Goal: Transaction & Acquisition: Purchase product/service

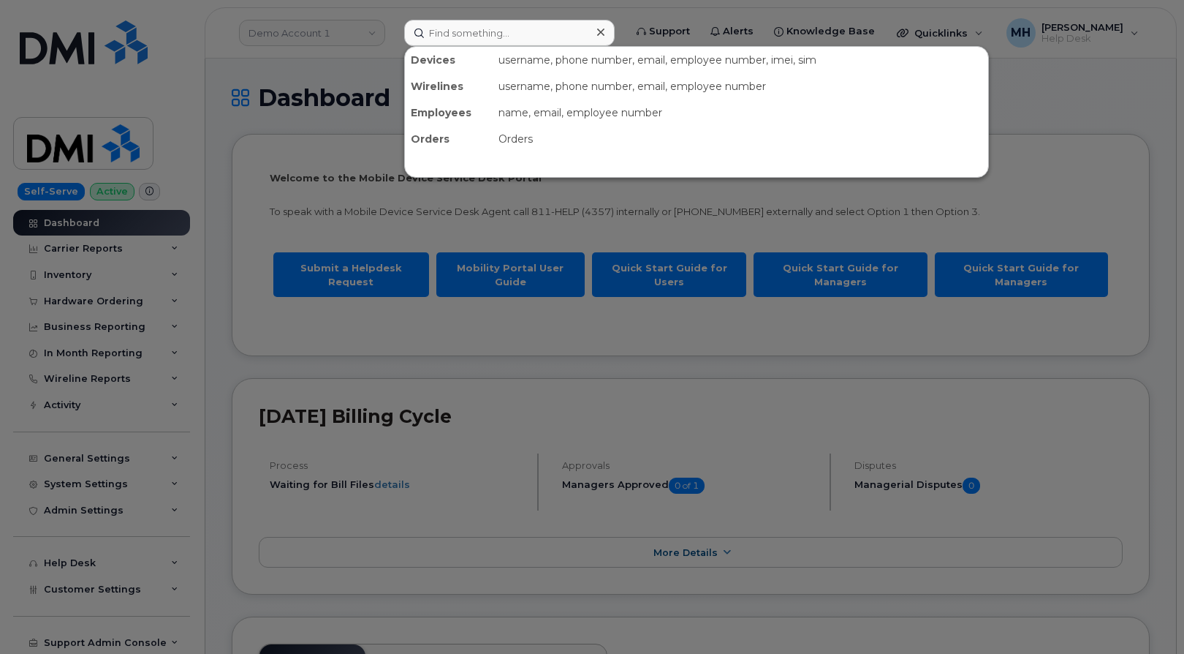
click at [485, 29] on input at bounding box center [509, 33] width 211 height 26
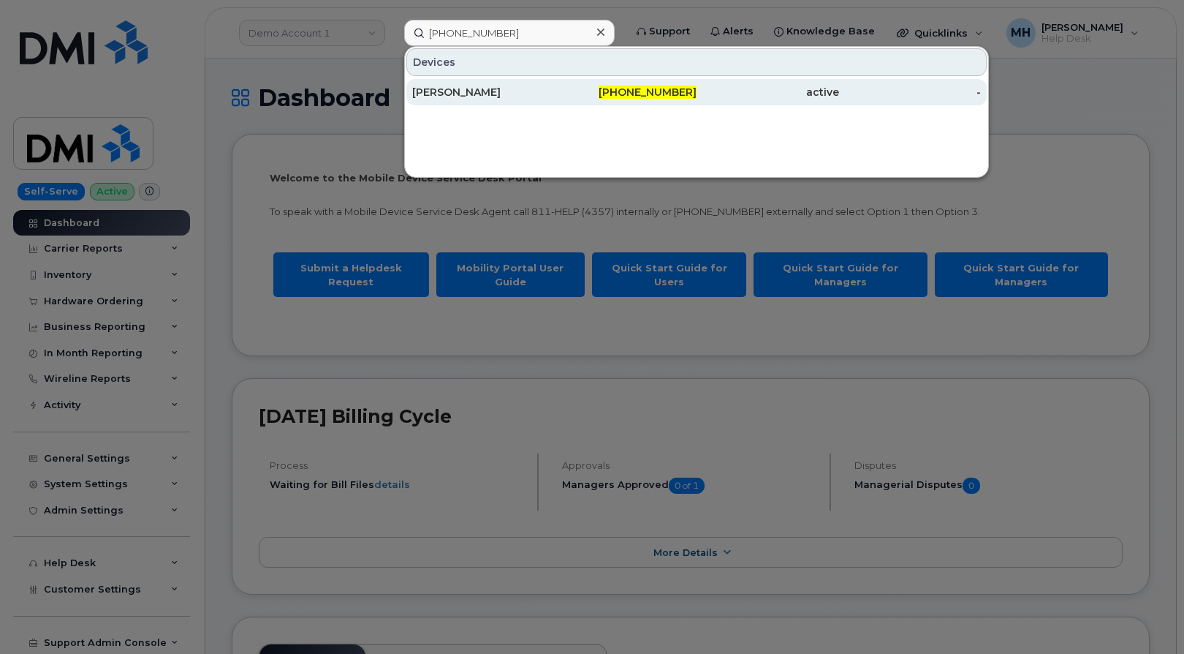
type input "912-803-8667"
click at [504, 88] on div "[PERSON_NAME]" at bounding box center [483, 92] width 143 height 15
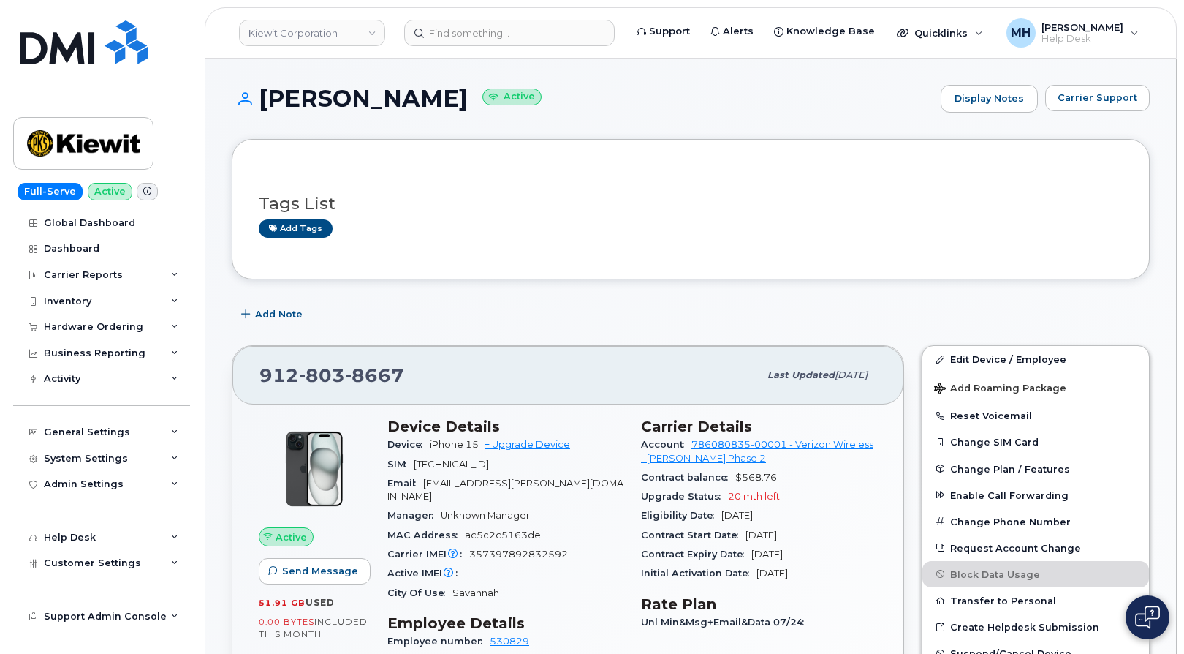
drag, startPoint x: 488, startPoint y: 91, endPoint x: 261, endPoint y: 96, distance: 226.7
click at [261, 96] on h1 "JAVONTE BROWN Active" at bounding box center [583, 99] width 702 height 26
copy h1 "[PERSON_NAME]"
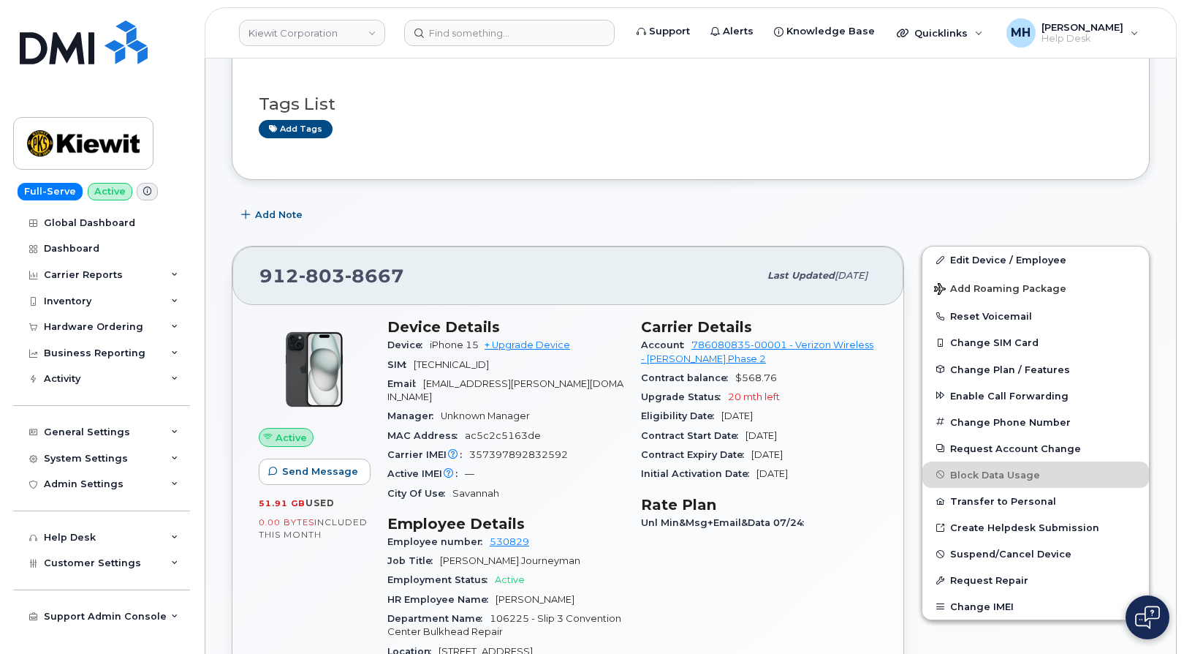
scroll to position [73, 0]
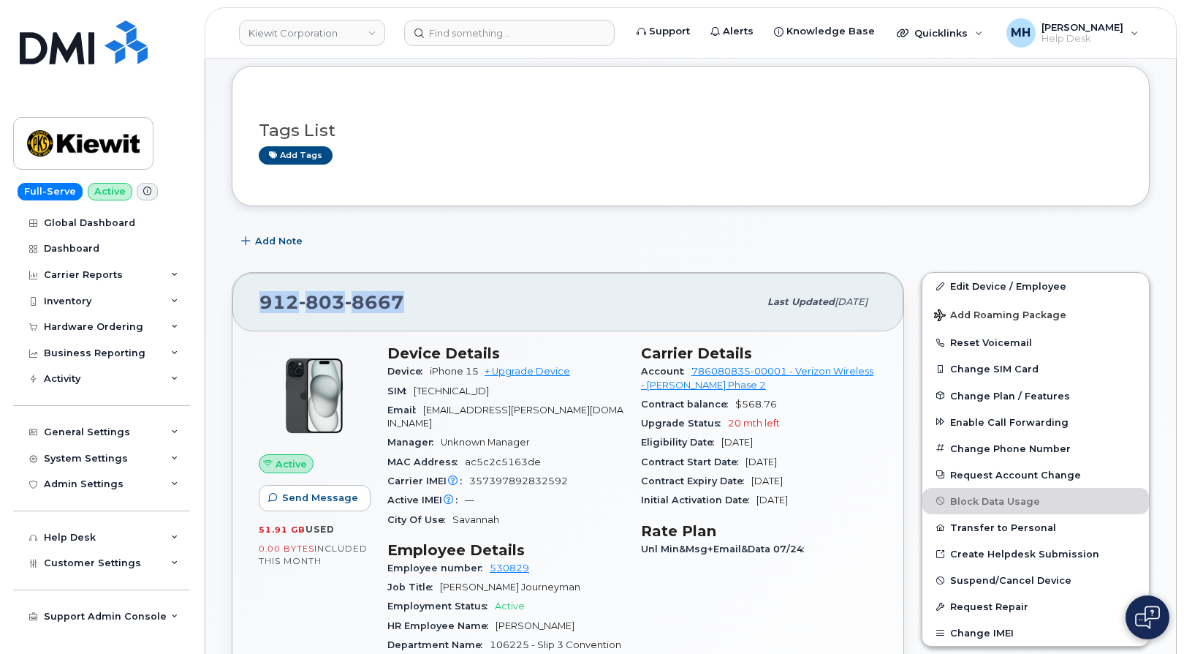
drag, startPoint x: 416, startPoint y: 306, endPoint x: 262, endPoint y: 297, distance: 154.5
click at [262, 297] on div "912 803 8667" at bounding box center [509, 302] width 499 height 31
copy span "912 803 8667"
click at [507, 364] on div "Device iPhone 15 + Upgrade Device" at bounding box center [505, 371] width 236 height 19
click at [524, 375] on link "+ Upgrade Device" at bounding box center [528, 371] width 86 height 11
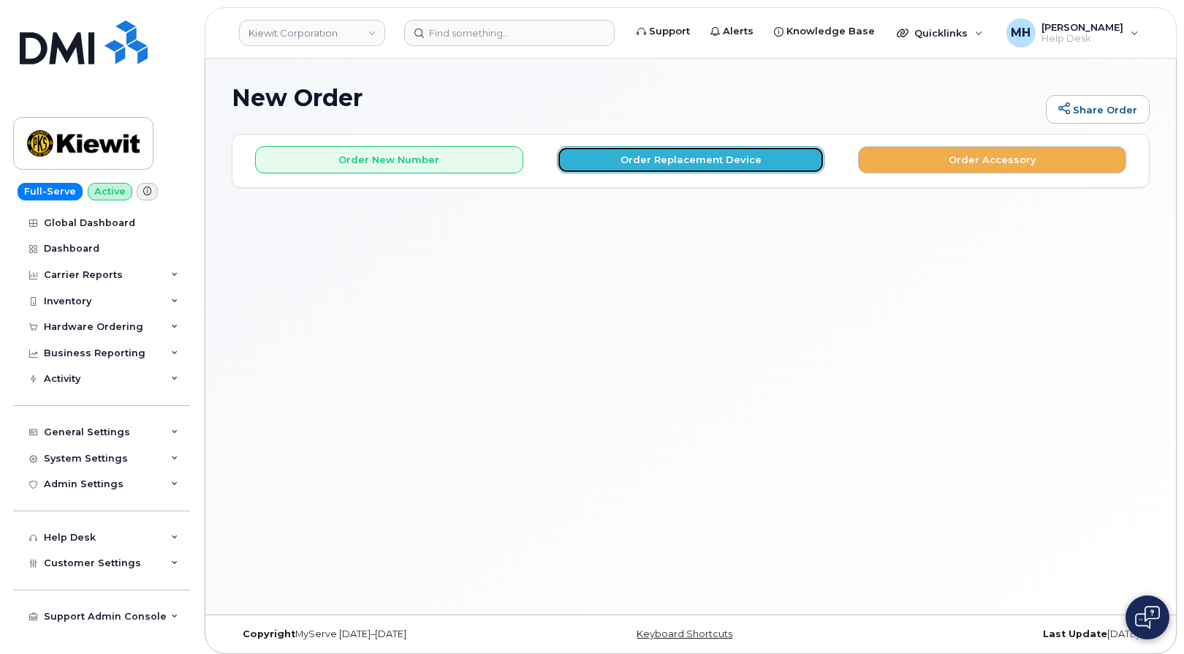
click at [605, 153] on button "Order Replacement Device" at bounding box center [691, 159] width 268 height 27
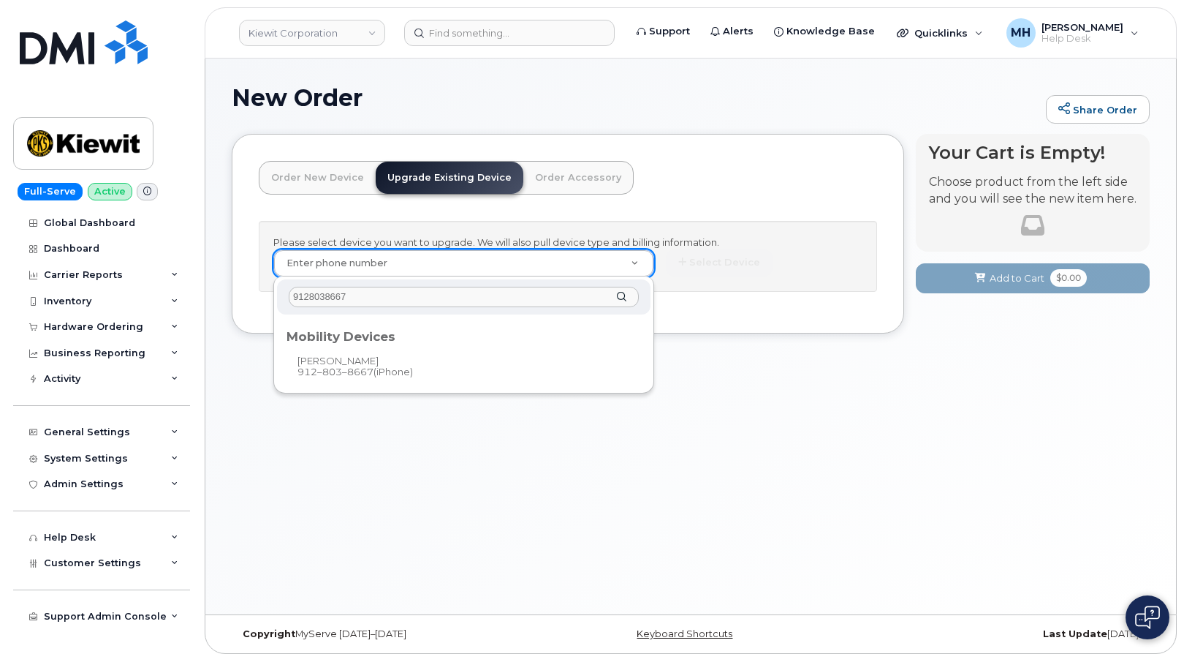
type input "9128038667"
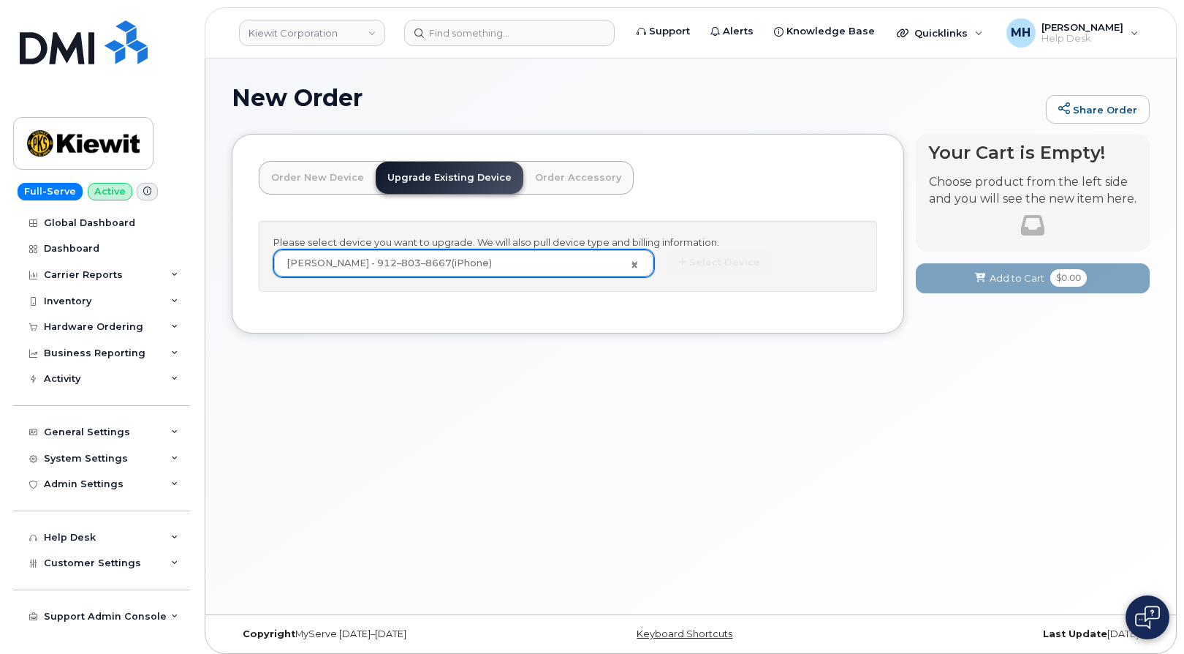
type input "1210286"
click at [731, 230] on div "Please select device you want to upgrade. We will also pull device type and bil…" at bounding box center [568, 256] width 618 height 71
click at [726, 259] on button "Select Device" at bounding box center [719, 262] width 107 height 27
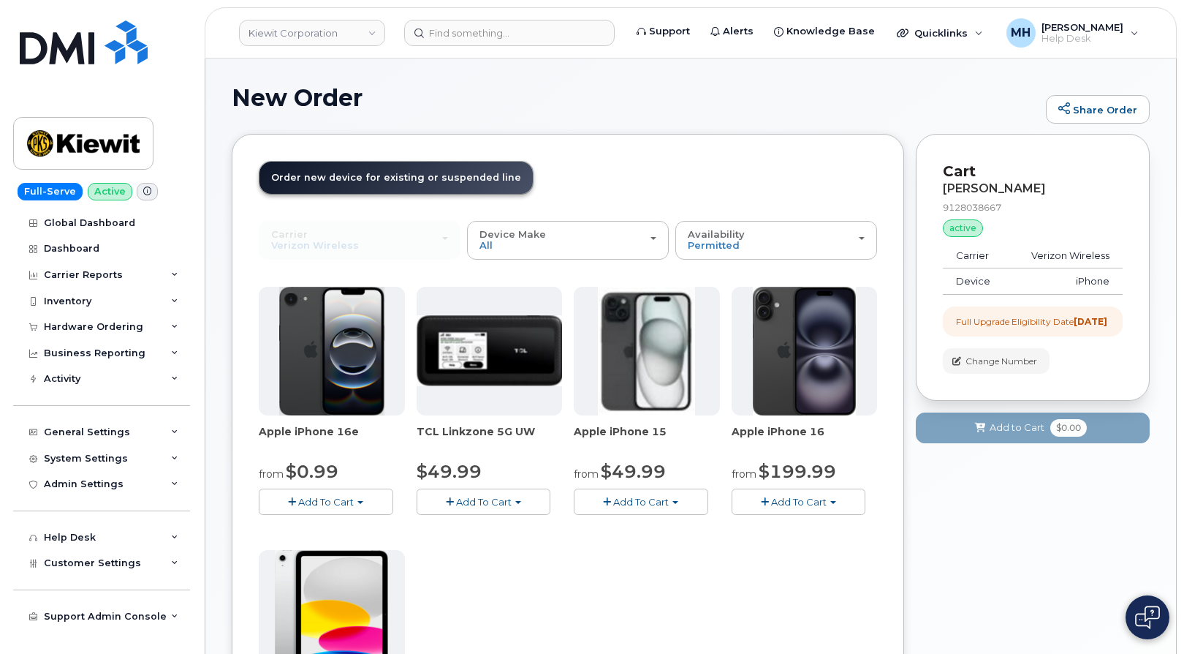
click at [667, 483] on div "from $49.99" at bounding box center [647, 471] width 146 height 25
click at [667, 501] on span "Add To Cart" at bounding box center [641, 502] width 56 height 12
click at [665, 526] on link "$49.99 - 2 Year Upgrade (128GB)" at bounding box center [673, 529] width 190 height 18
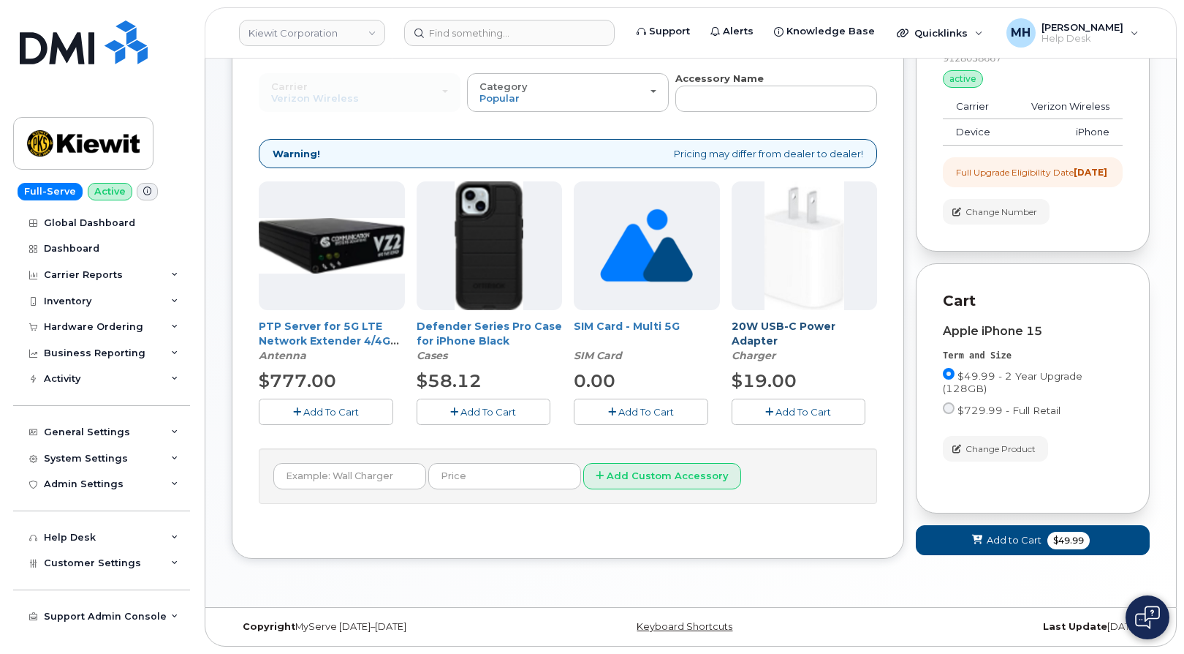
scroll to position [162, 0]
click at [522, 404] on button "Add To Cart" at bounding box center [484, 411] width 135 height 26
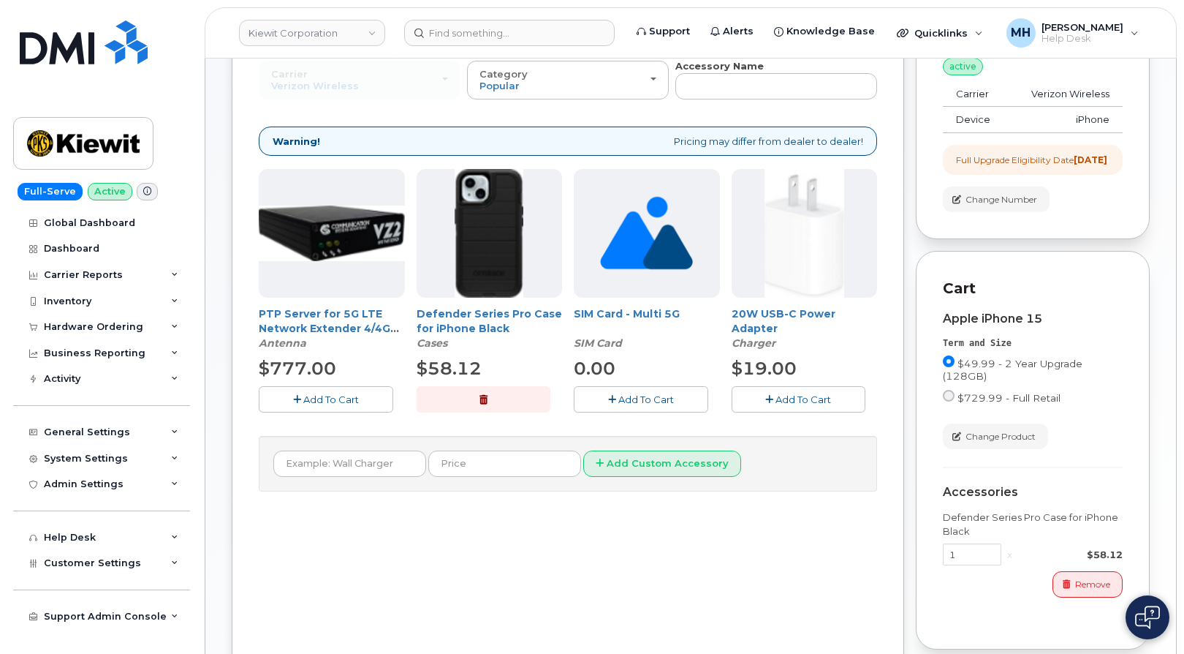
click at [808, 404] on span "Add To Cart" at bounding box center [804, 399] width 56 height 12
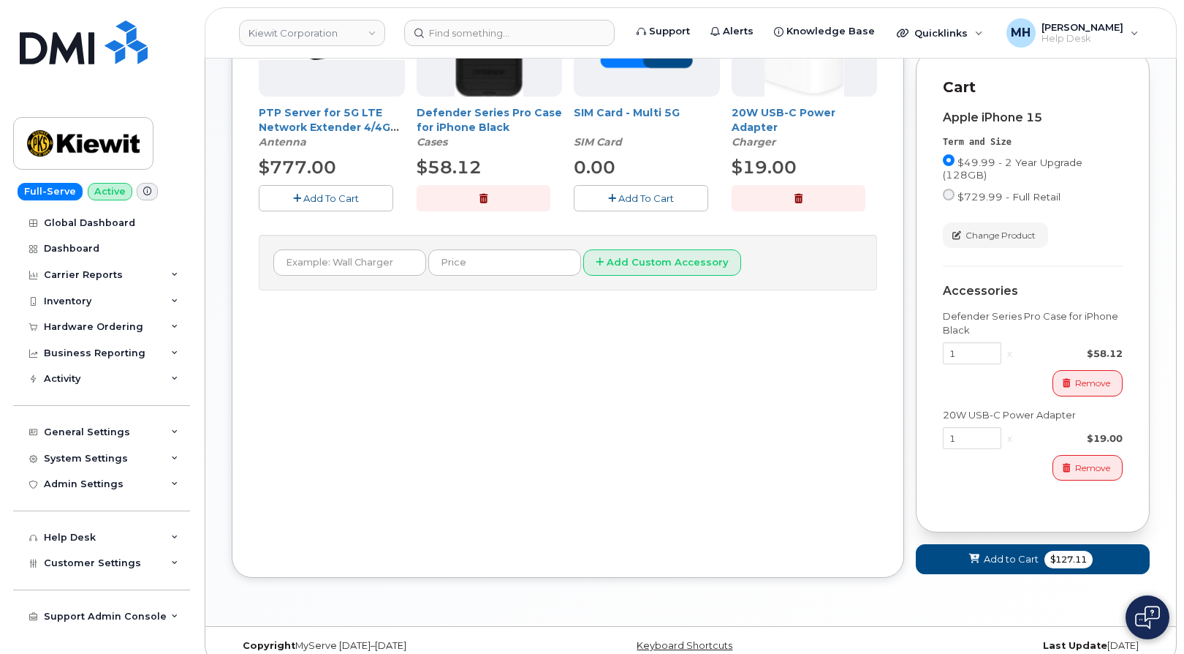
scroll to position [394, 0]
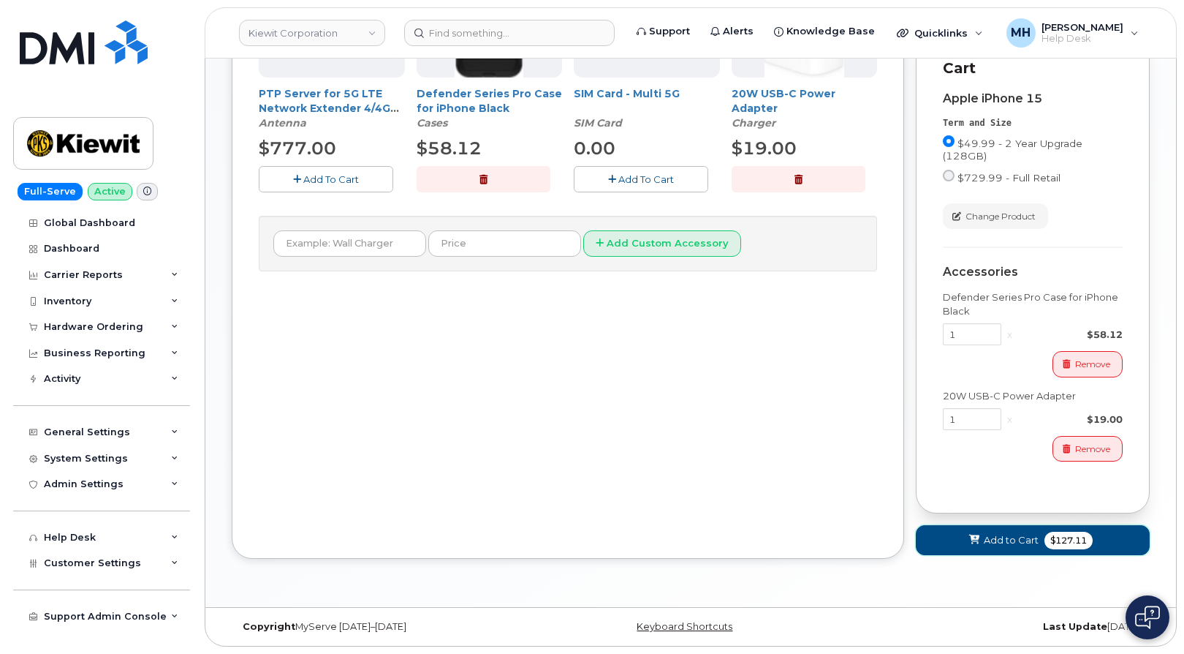
click at [954, 547] on button "Add to Cart $127.11" at bounding box center [1033, 540] width 234 height 30
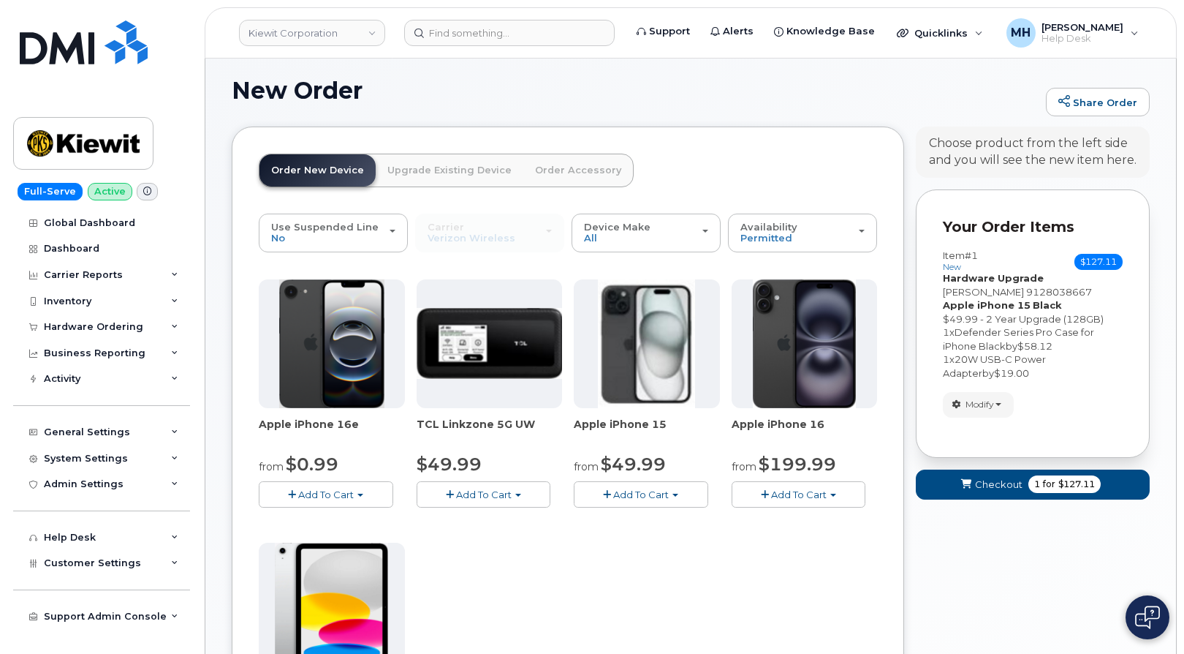
scroll to position [459, 0]
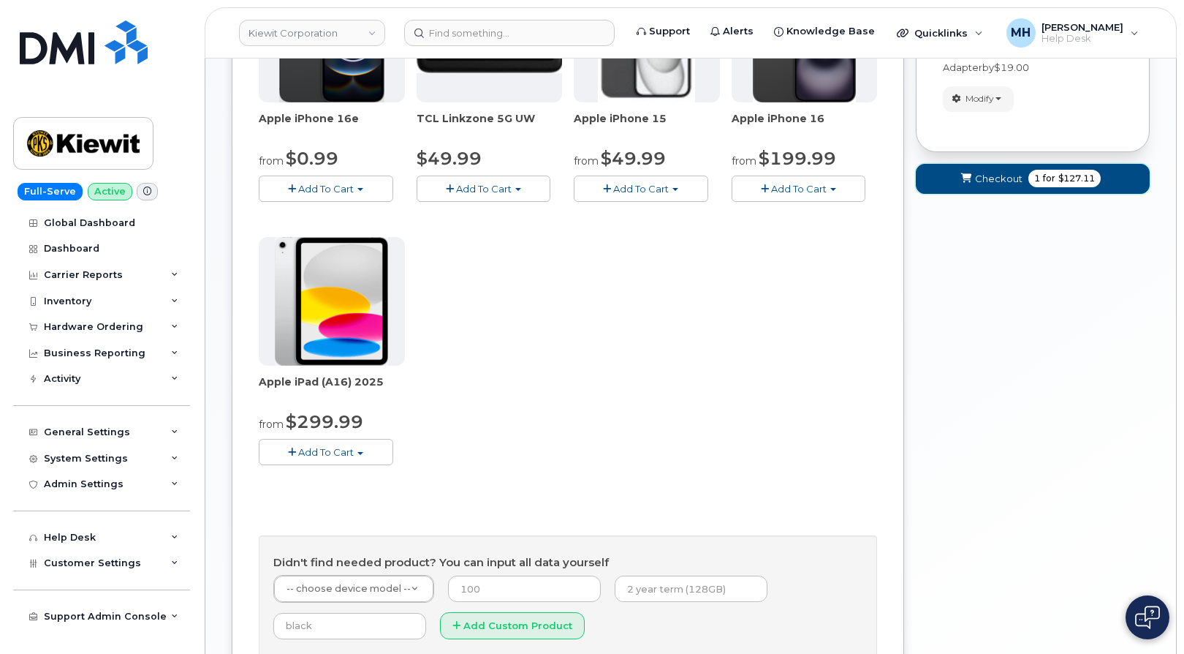
click at [964, 176] on icon "submit" at bounding box center [966, 179] width 10 height 10
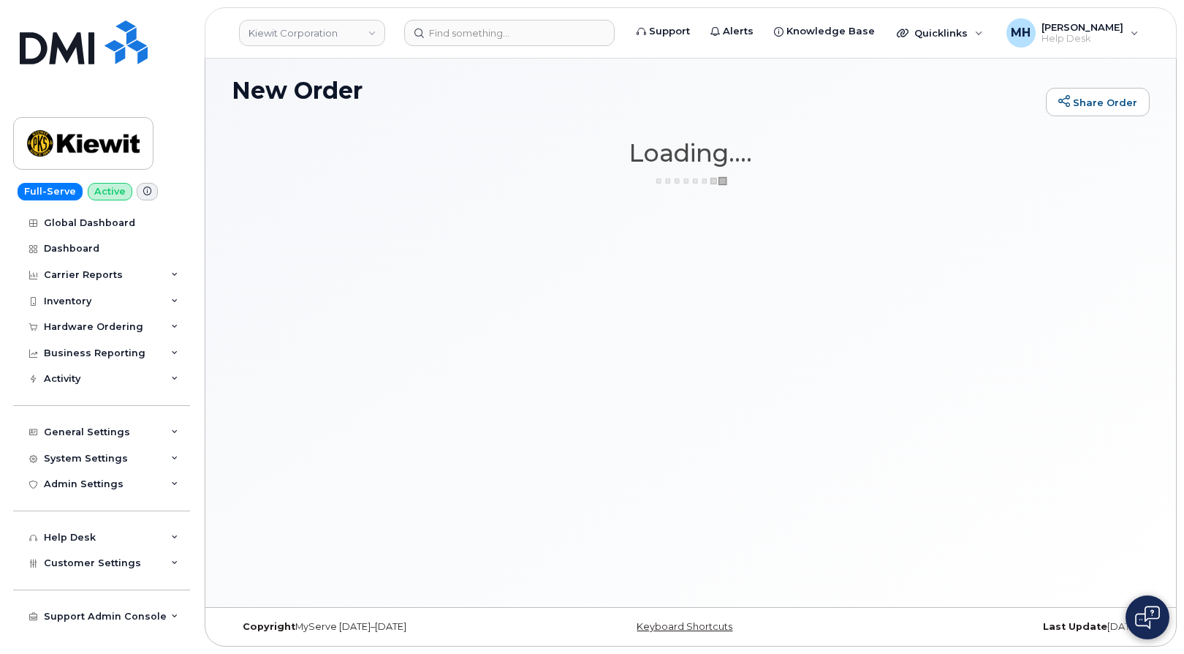
scroll to position [7, 0]
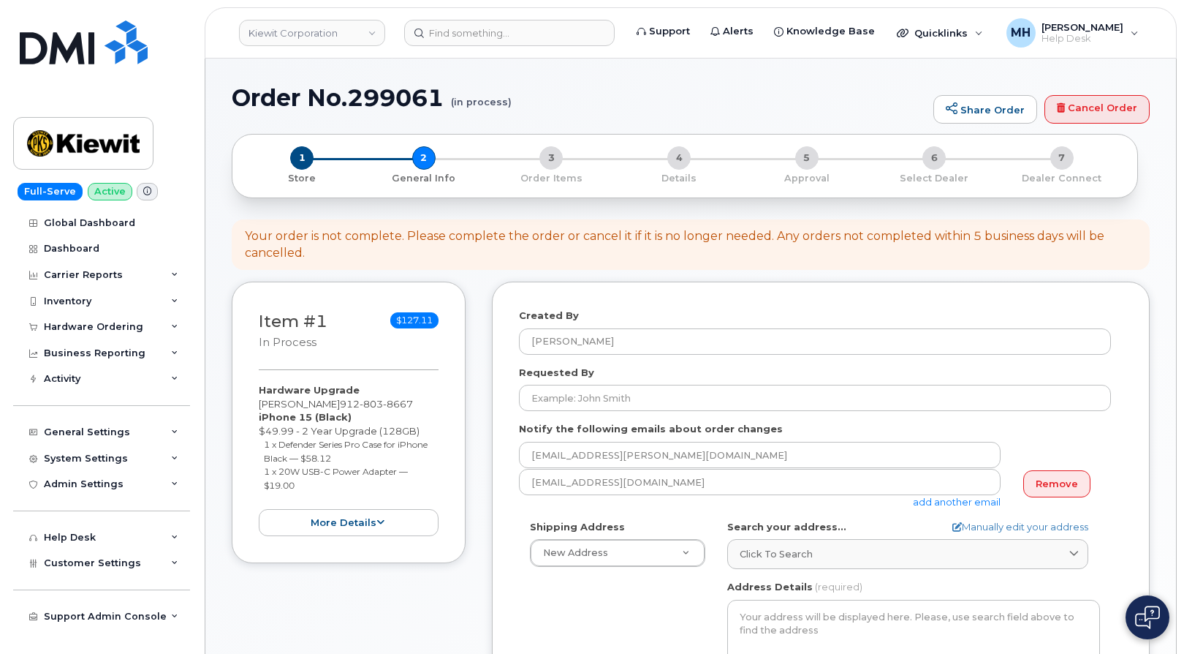
select select
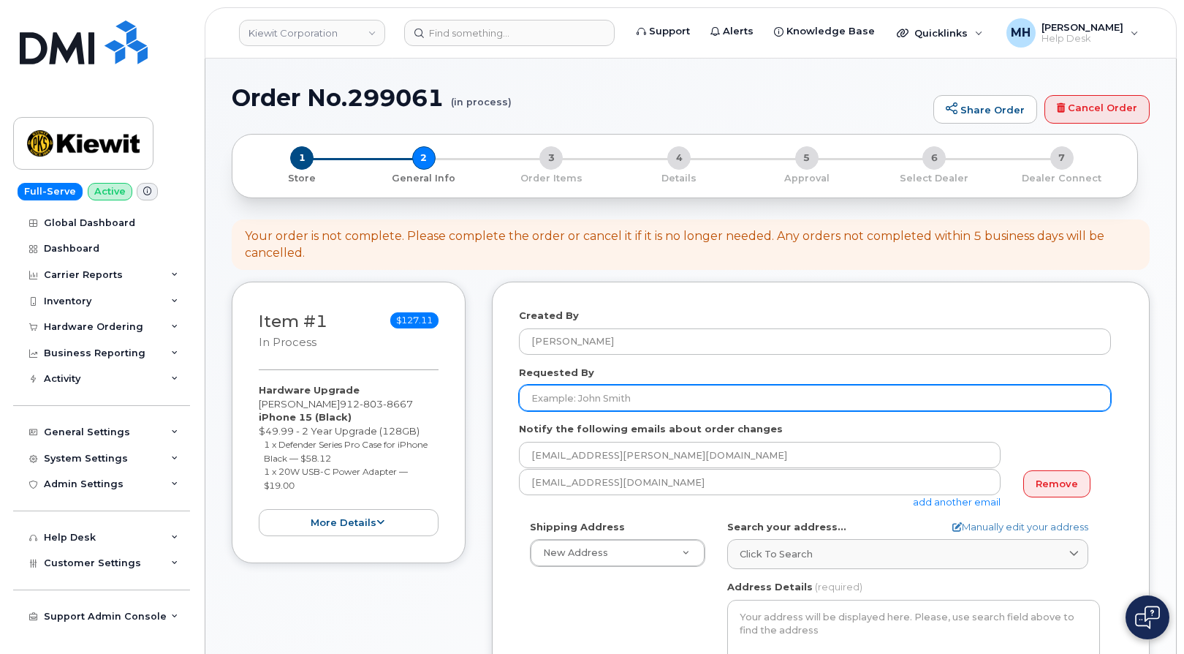
click at [606, 387] on input "Requested By" at bounding box center [815, 398] width 592 height 26
paste input "[PERSON_NAME]"
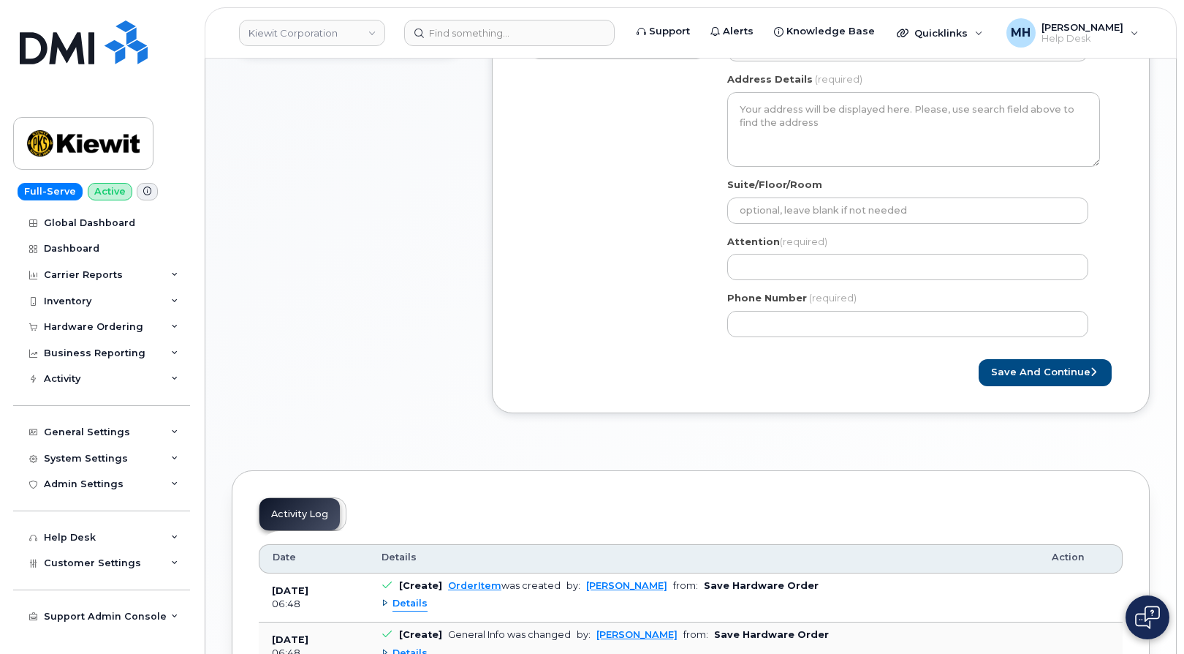
scroll to position [512, 0]
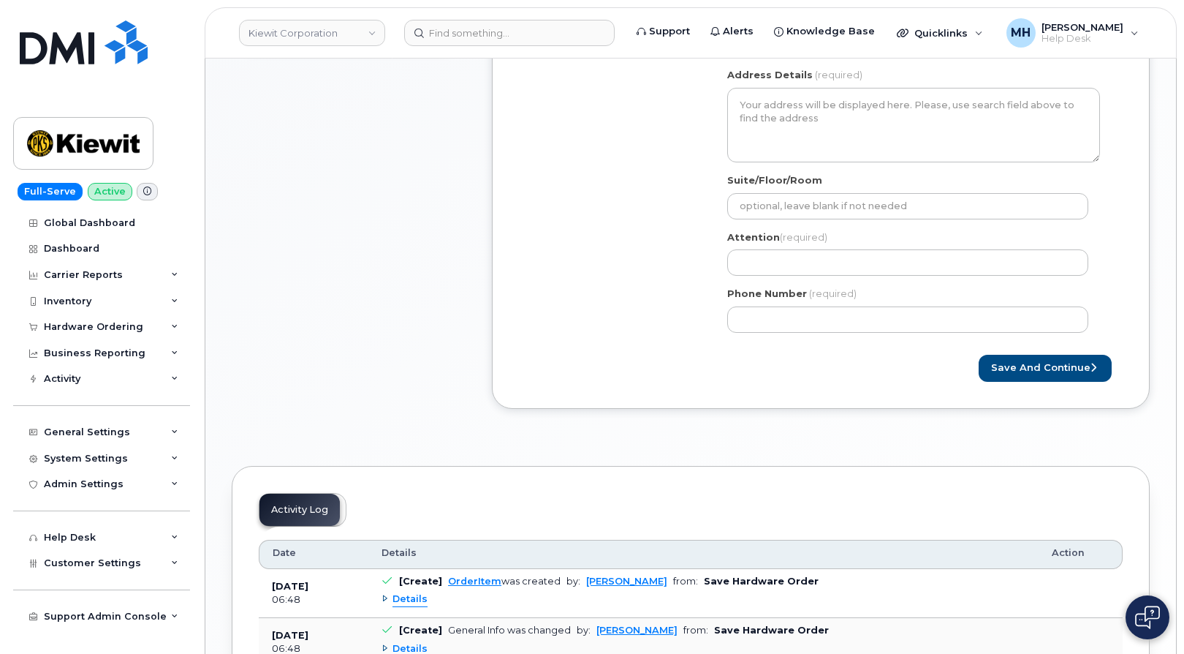
type input "[PERSON_NAME]"
click at [760, 281] on div "AB Search your address... Manually edit your address Click to search No availab…" at bounding box center [913, 176] width 395 height 336
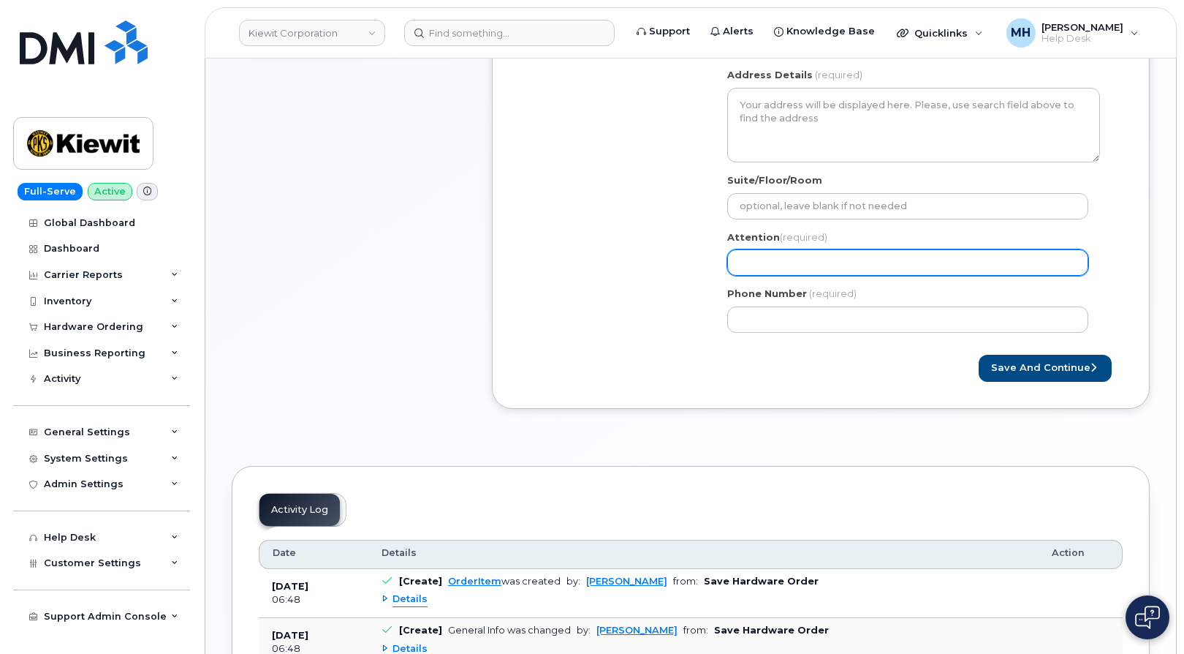
click at [762, 265] on input "Attention (required)" at bounding box center [907, 262] width 361 height 26
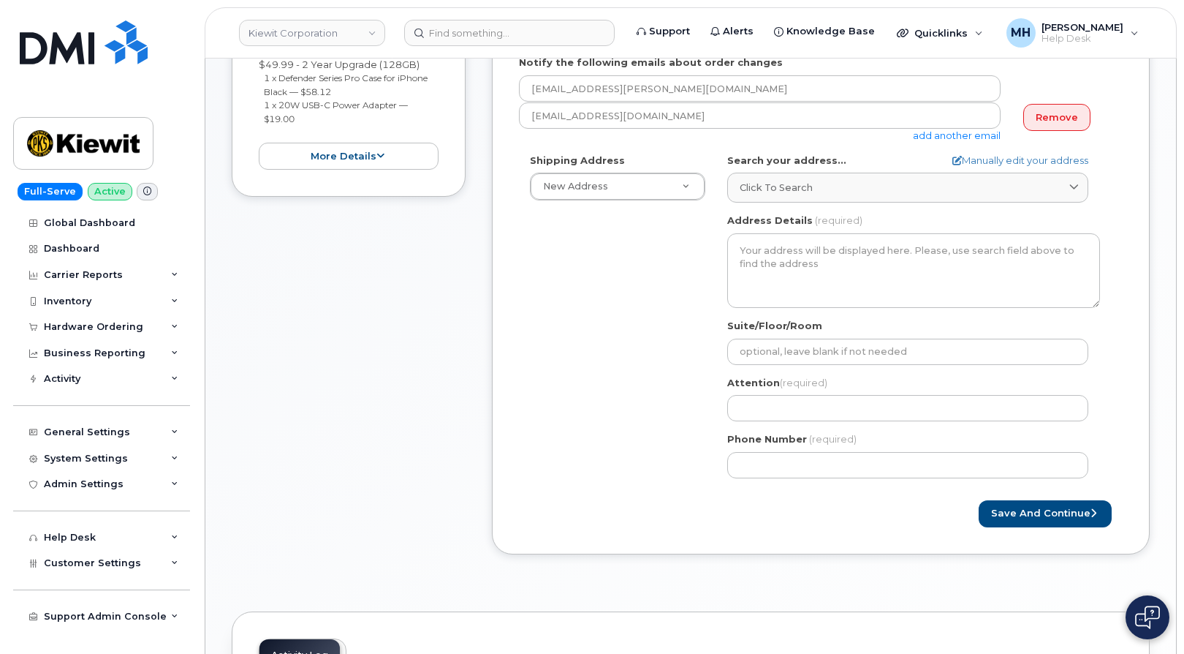
scroll to position [366, 0]
click at [325, 408] on div "Item #1 in process $127.11 Hardware Upgrade JAVONTE BROWN 912 803 8667 iPhone 1…" at bounding box center [349, 246] width 234 height 660
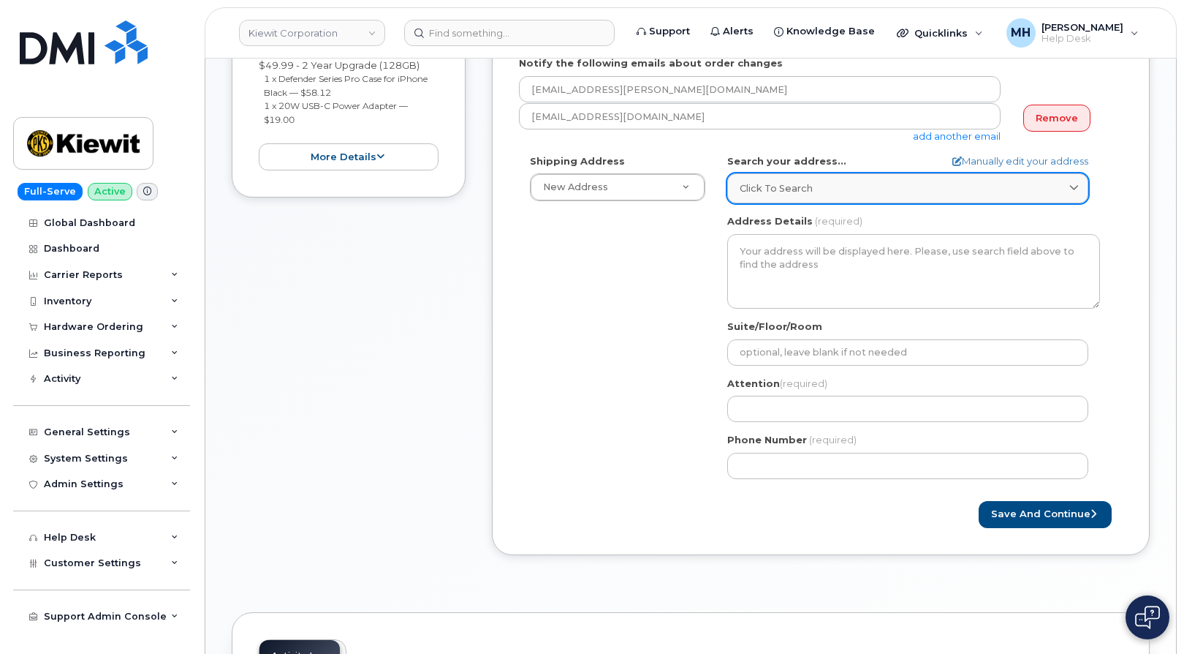
click at [822, 179] on link "Click to search" at bounding box center [907, 188] width 361 height 30
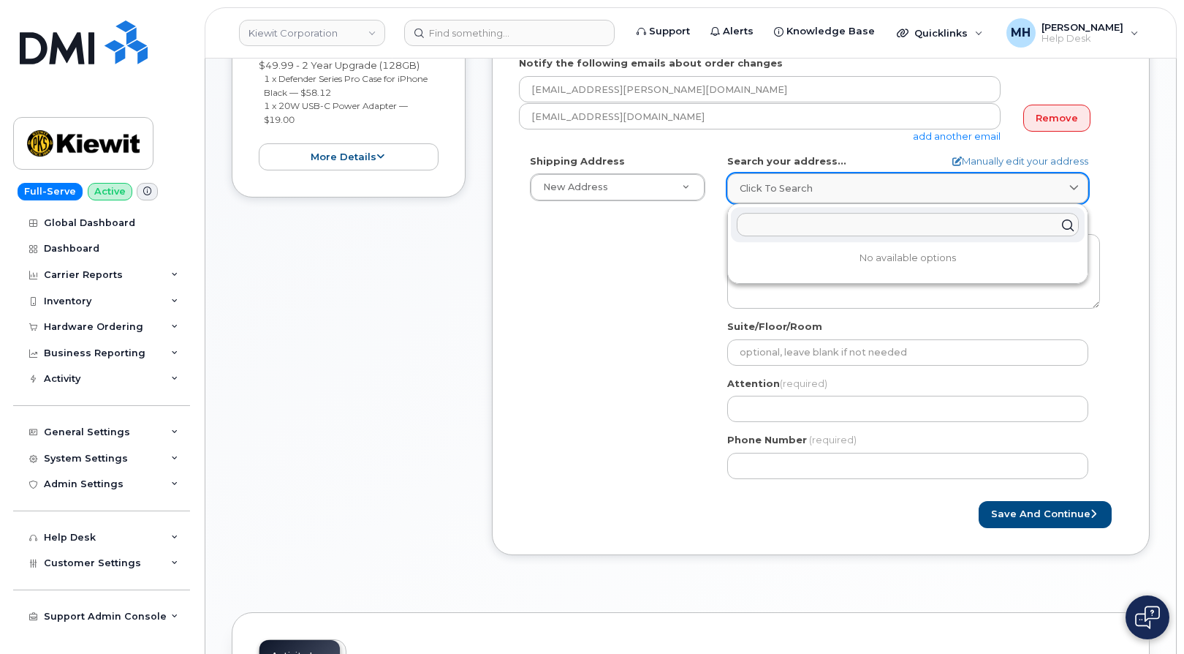
paste input "1822 Sidneys Rd. Walterboro SC 29488"
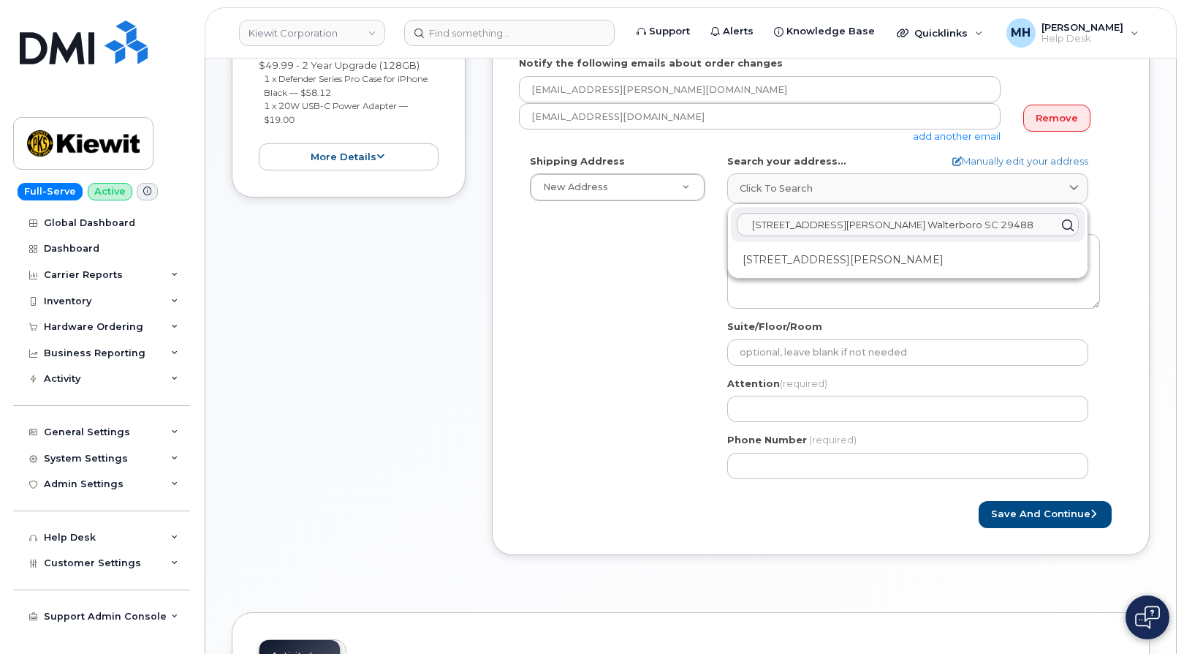
type input "1822 Sidneys Rd. Walterboro SC 29488"
click at [831, 262] on div "1822 Sidneys Rd Walterboro SC 29488-6777" at bounding box center [908, 260] width 354 height 24
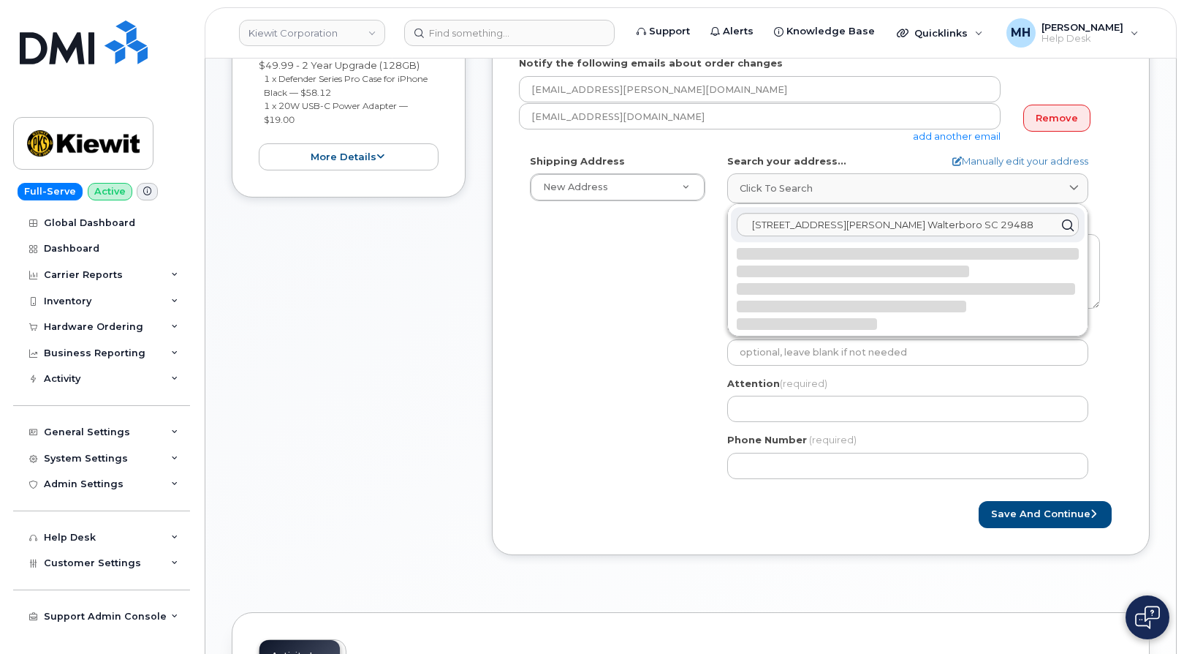
select select
type textarea "1822 Sidneys Rd WALTERBORO SC 29488-6777 UNITED STATES"
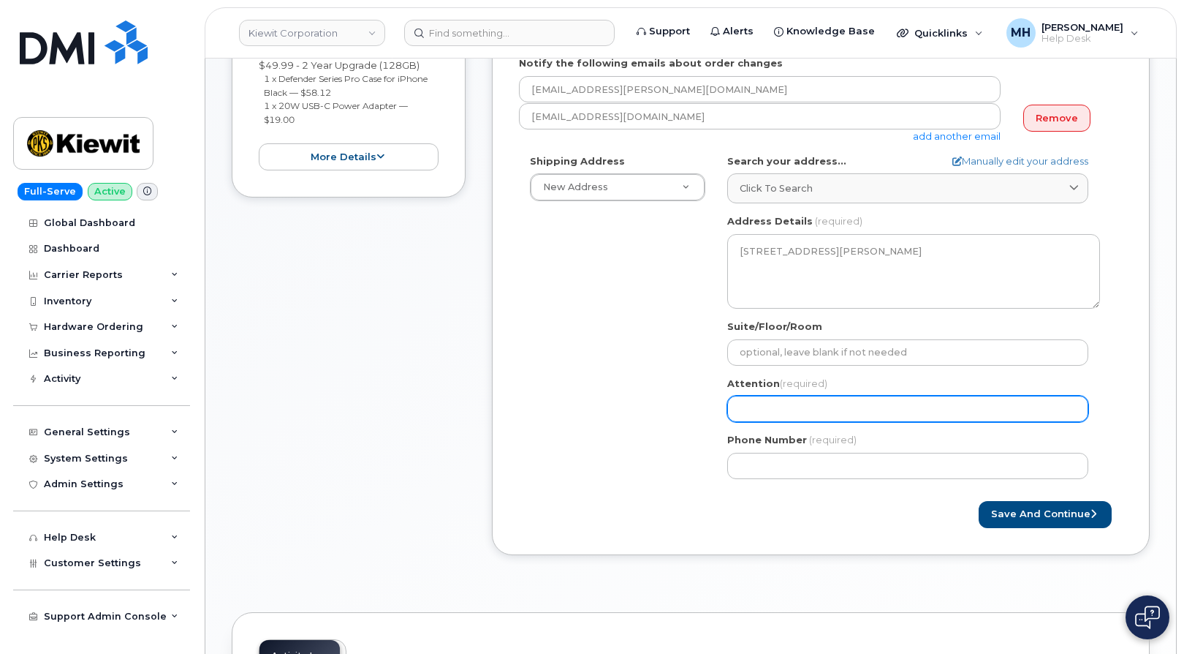
click at [776, 403] on input "Attention (required)" at bounding box center [907, 409] width 361 height 26
select select
drag, startPoint x: 772, startPoint y: 408, endPoint x: 719, endPoint y: 407, distance: 53.4
click at [719, 407] on div "SC Walterboro Search your address... Manually edit your address Click to search…" at bounding box center [913, 322] width 395 height 336
paste input "JAVONTE BROWN"
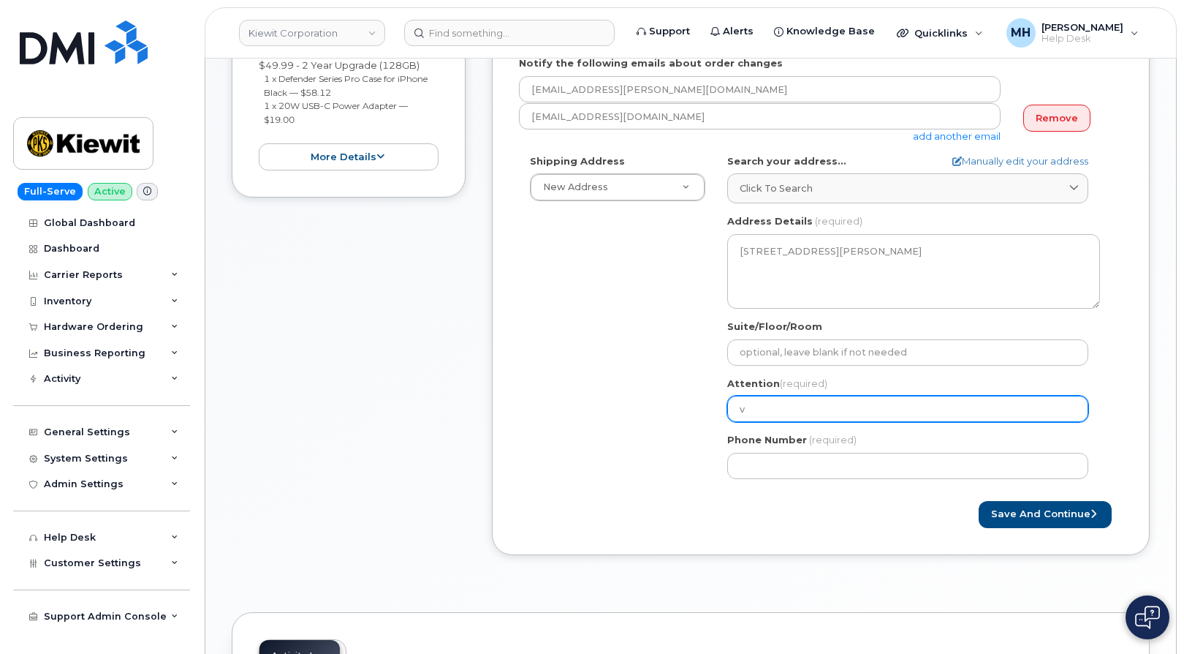
type input "JAVONTE BROWN"
select select
type input "JAVONTE BROWN"
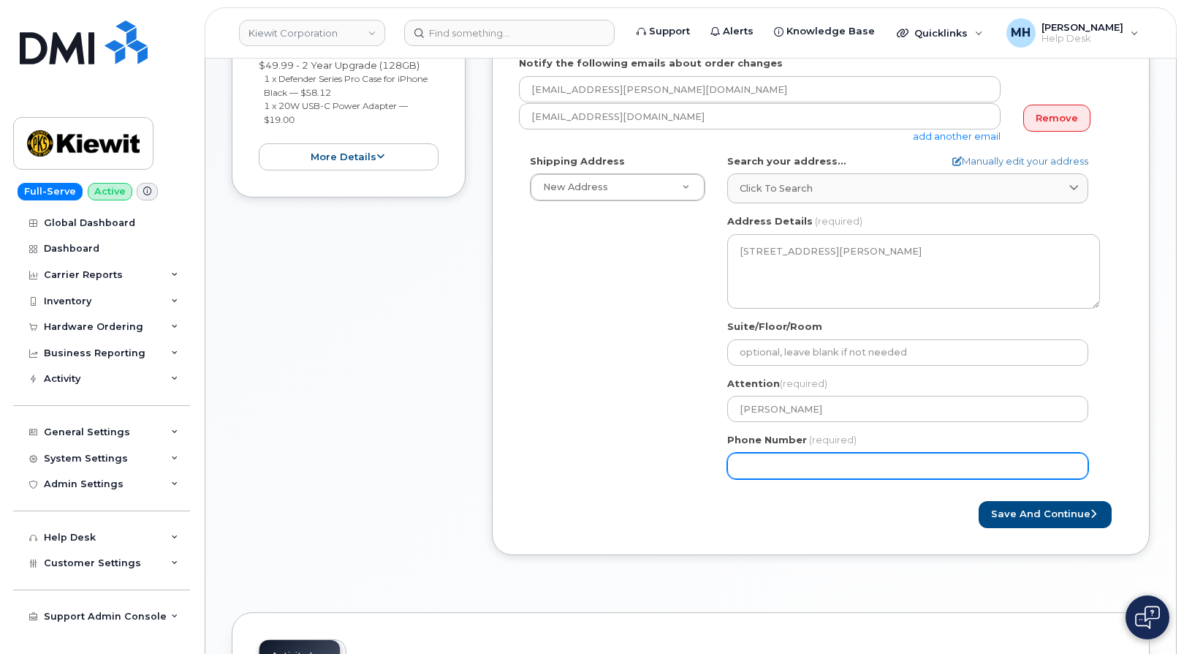
click at [754, 469] on input "Phone Number" at bounding box center [907, 466] width 361 height 26
paste input "9128038667"
click at [787, 464] on input "Phone Number" at bounding box center [907, 466] width 361 height 26
select select
type input "9128038667"
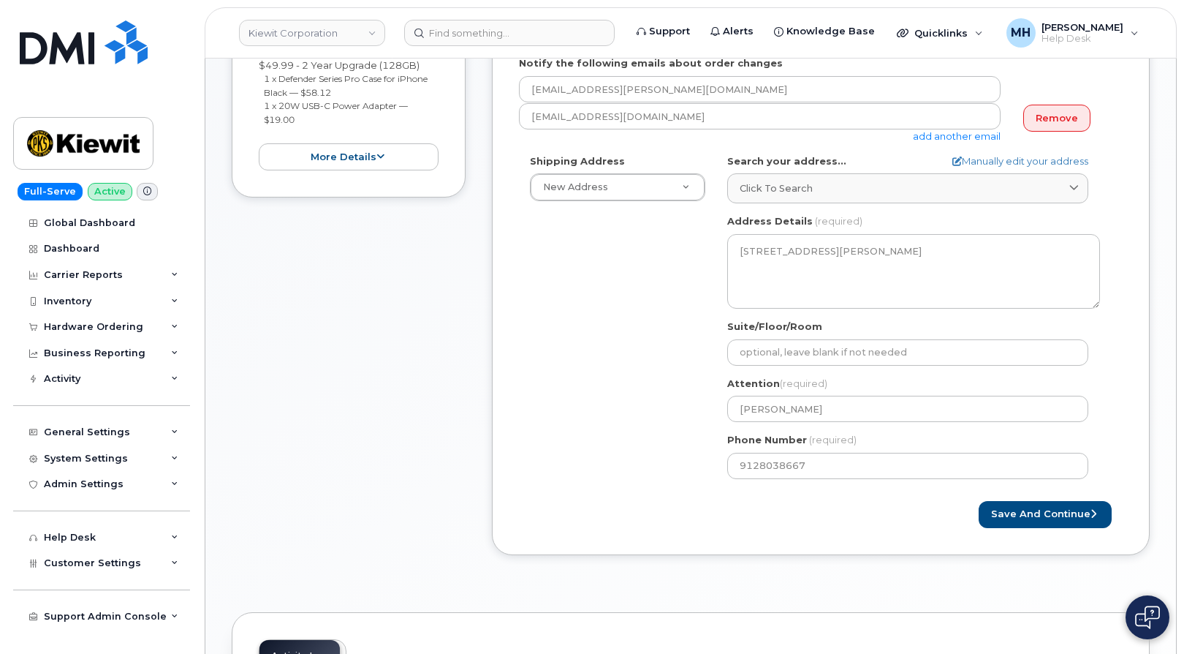
click at [788, 489] on div "SC Walterboro Search your address... Manually edit your address Click to search…" at bounding box center [913, 322] width 395 height 336
click at [1008, 515] on button "Save and Continue" at bounding box center [1045, 514] width 133 height 27
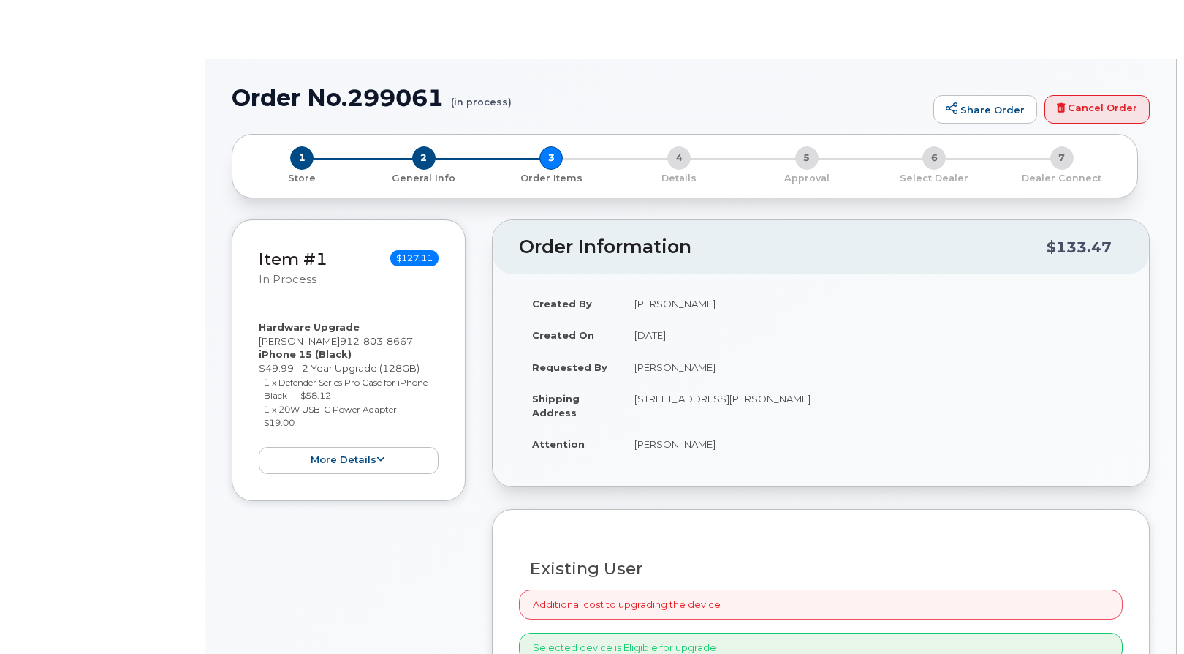
type input "[PERSON_NAME]"
radio input "true"
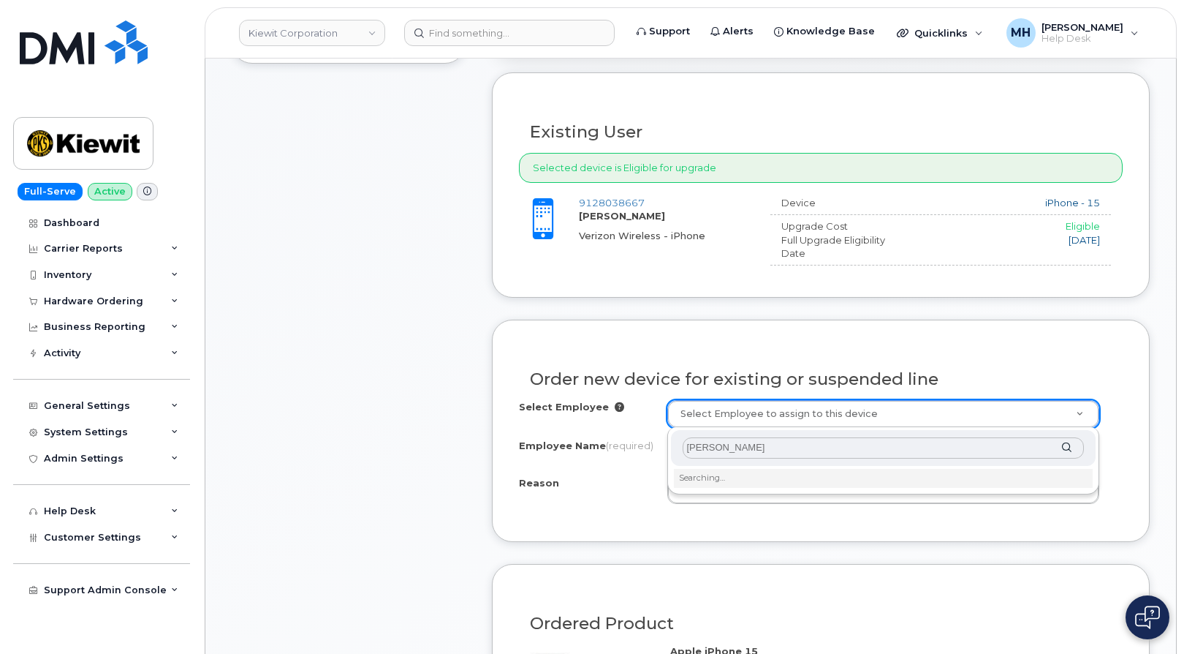
scroll to position [512, 0]
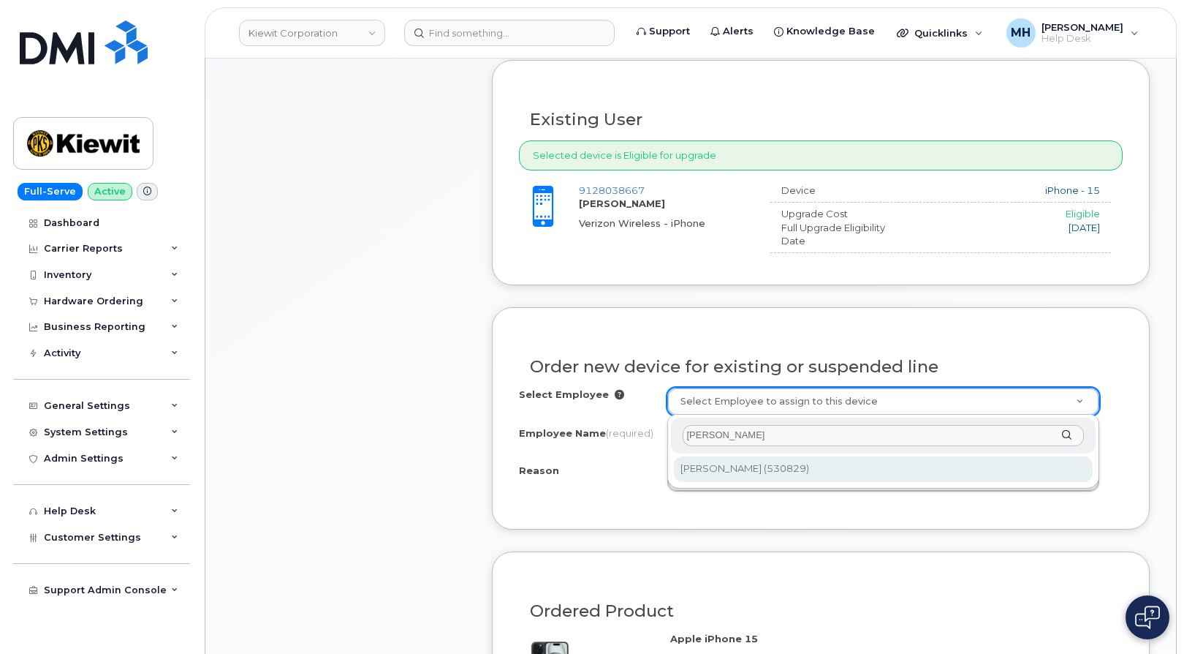
type input "[PERSON_NAME]"
type input "2168567"
type input "[PERSON_NAME]"
select select
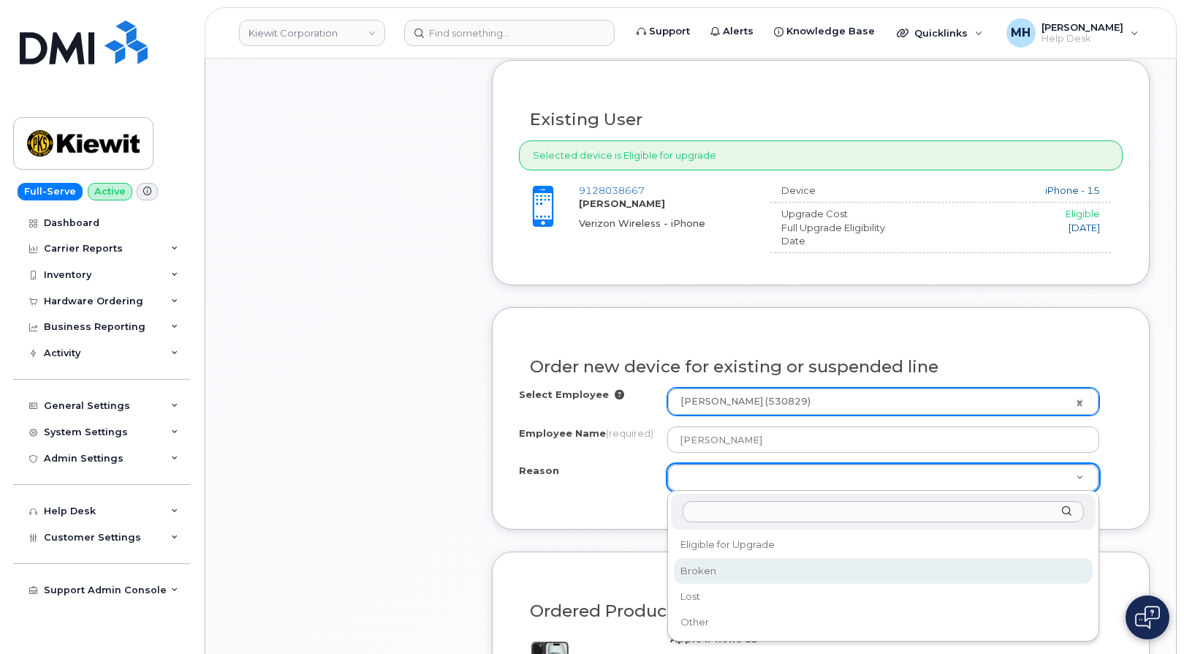
select select "broken"
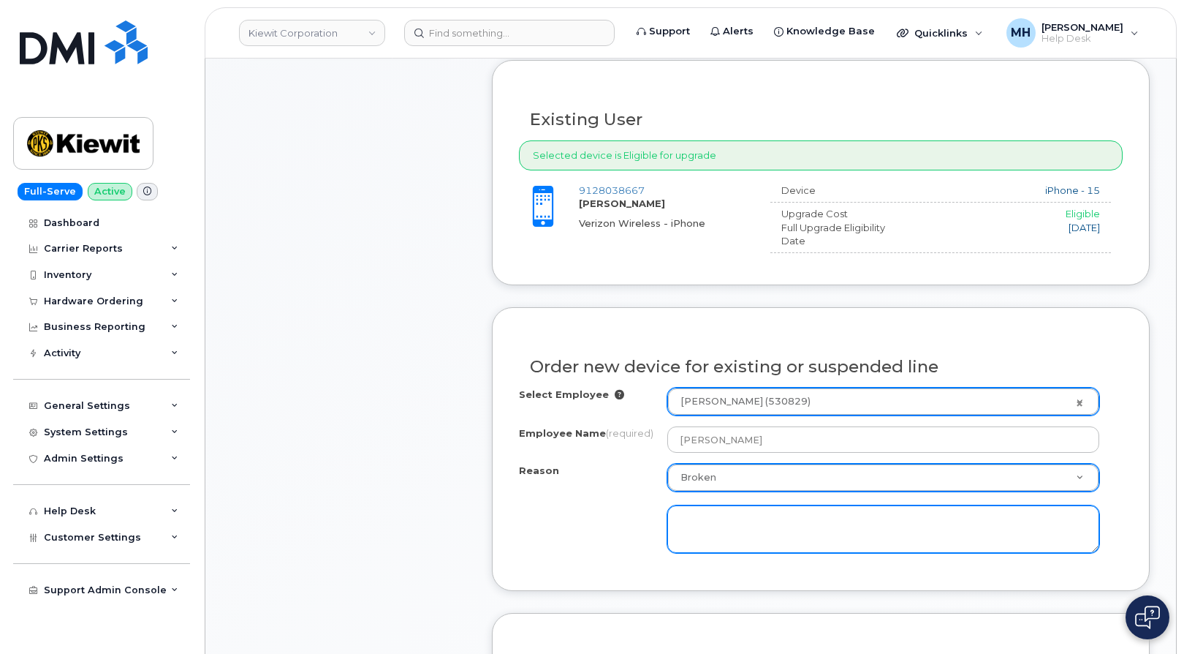
click at [716, 533] on textarea at bounding box center [883, 529] width 433 height 48
type textarea "Dropped device, back shattered"
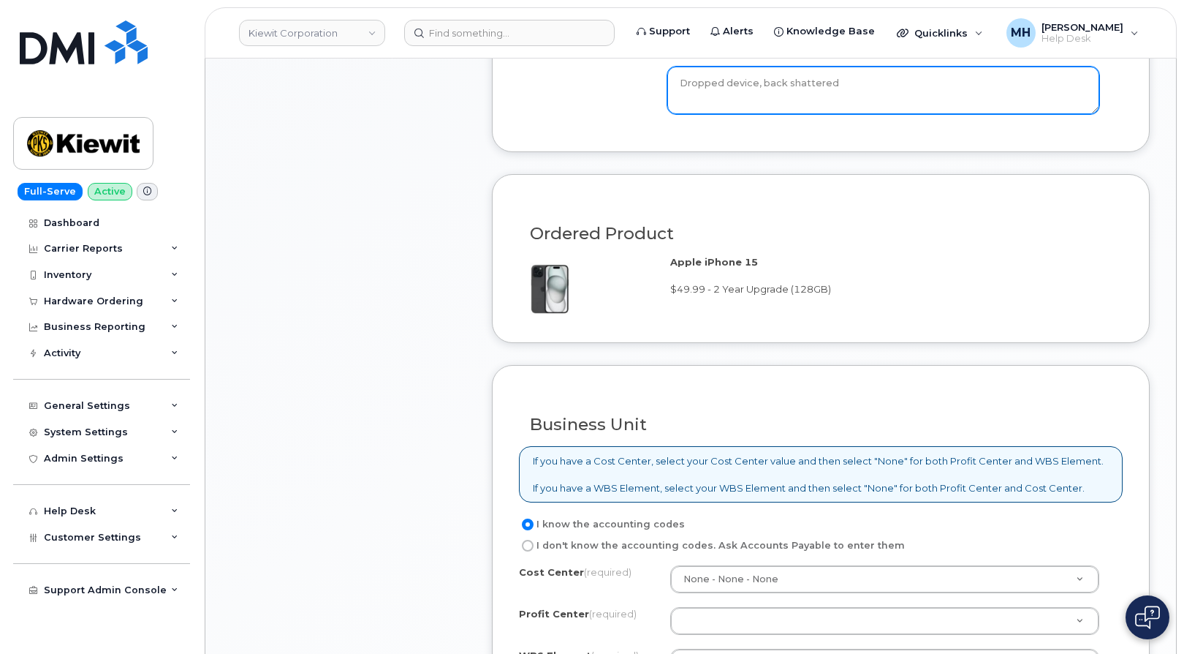
scroll to position [1170, 0]
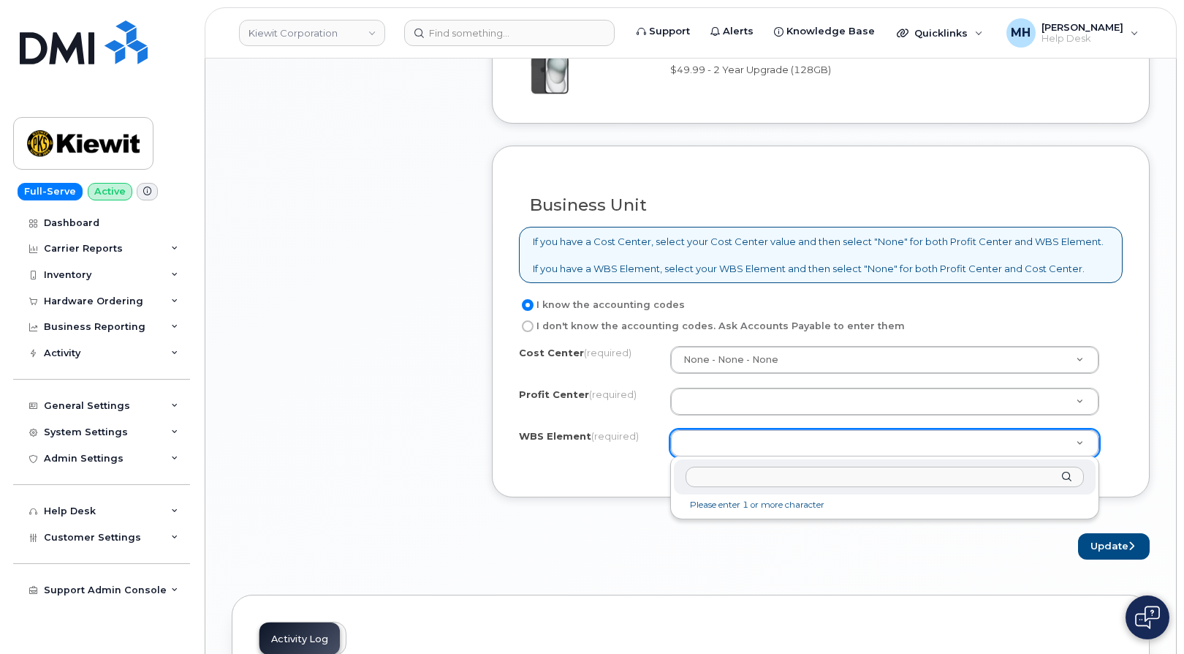
type input "105874.1038"
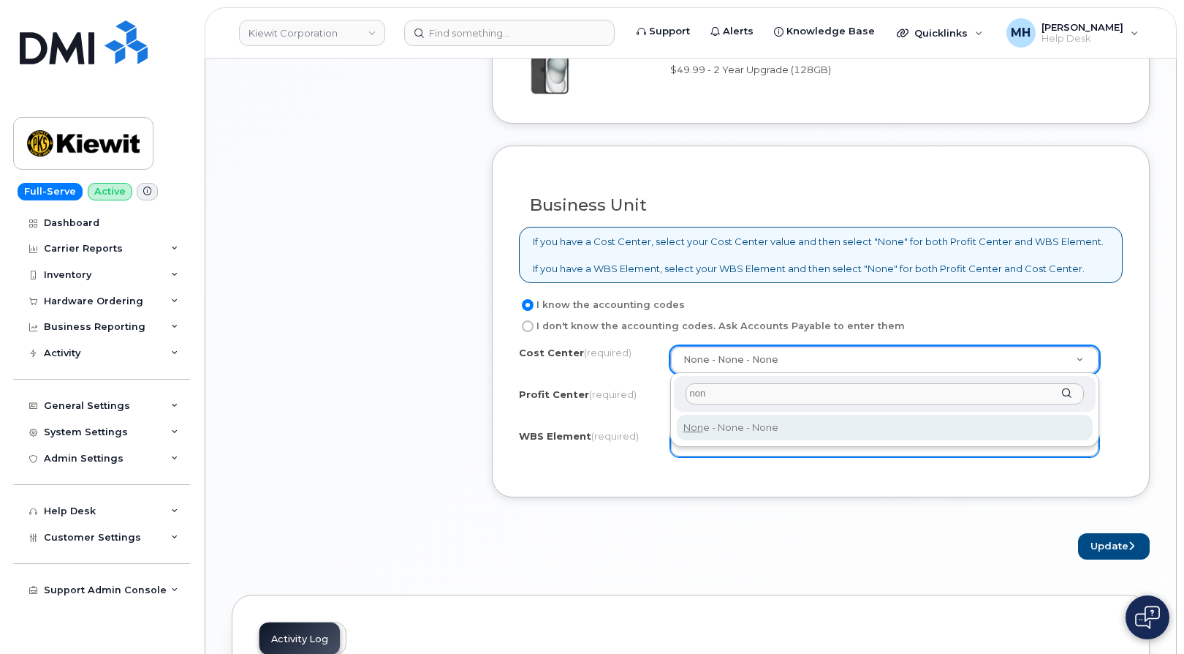
type input "non"
type input "None"
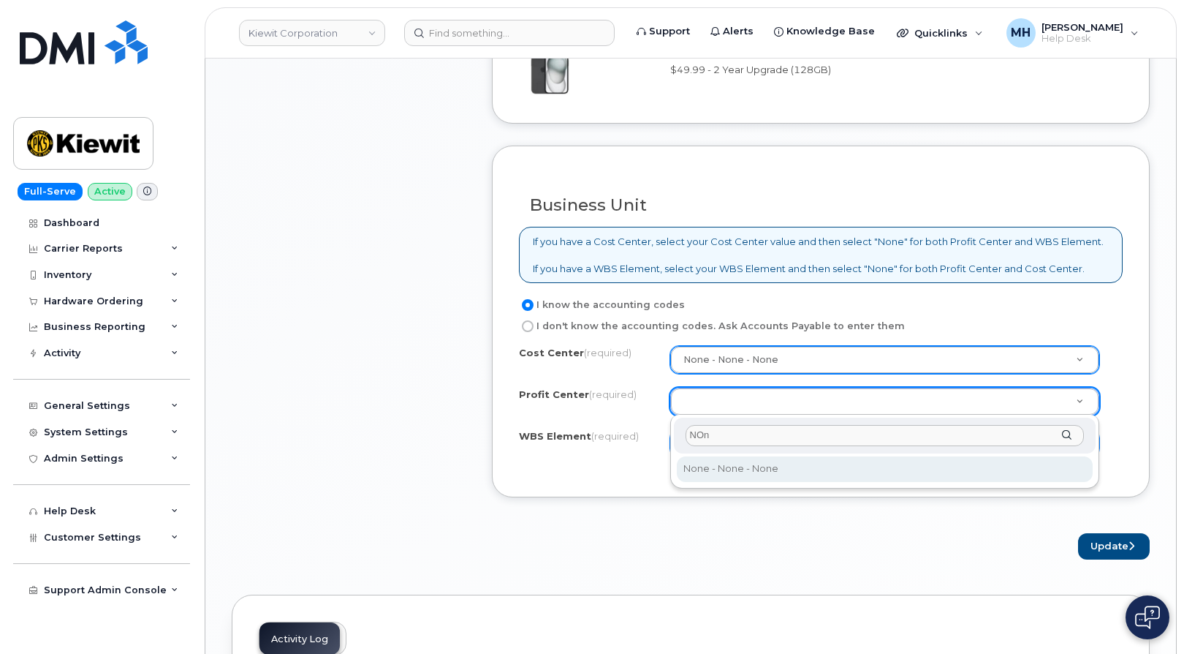
type input "NOn"
select select "None"
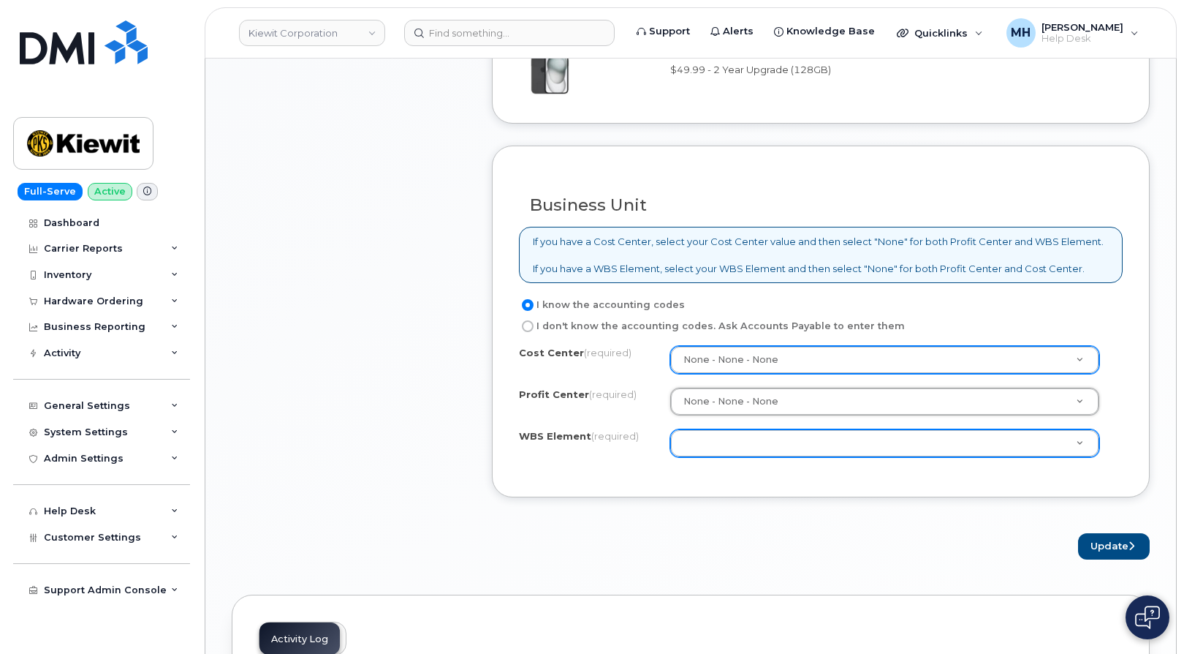
click at [727, 458] on div "Cost Center (required) None - None - None None Profit Center (required) None - …" at bounding box center [821, 408] width 604 height 124
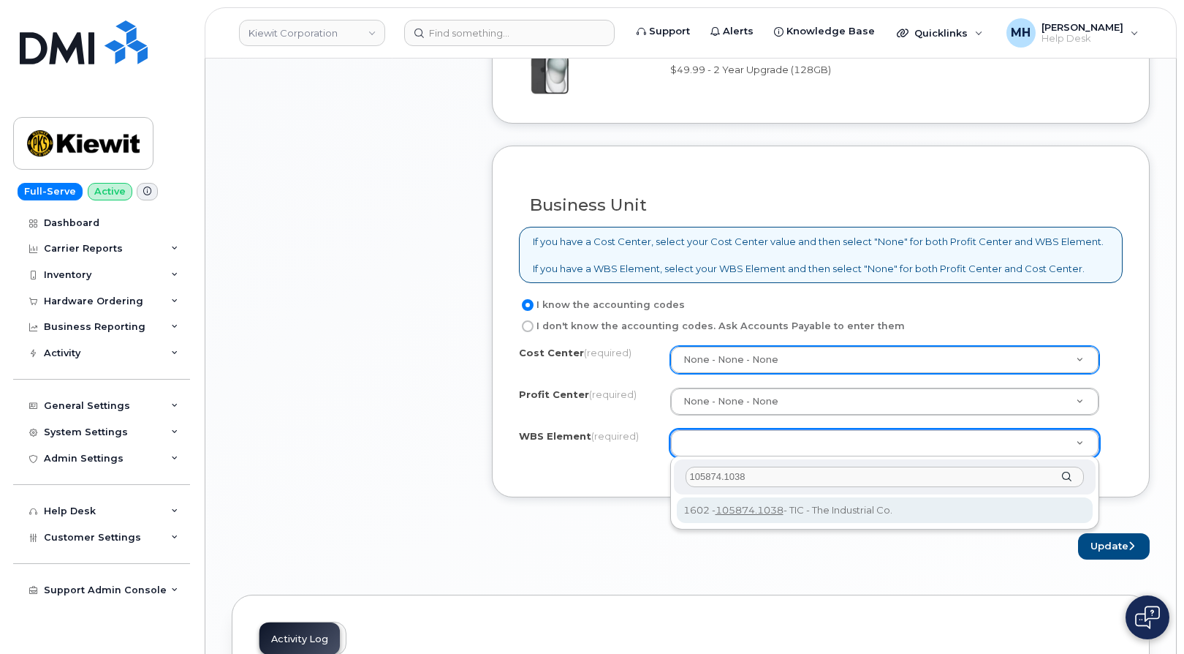
type input "105874.1038"
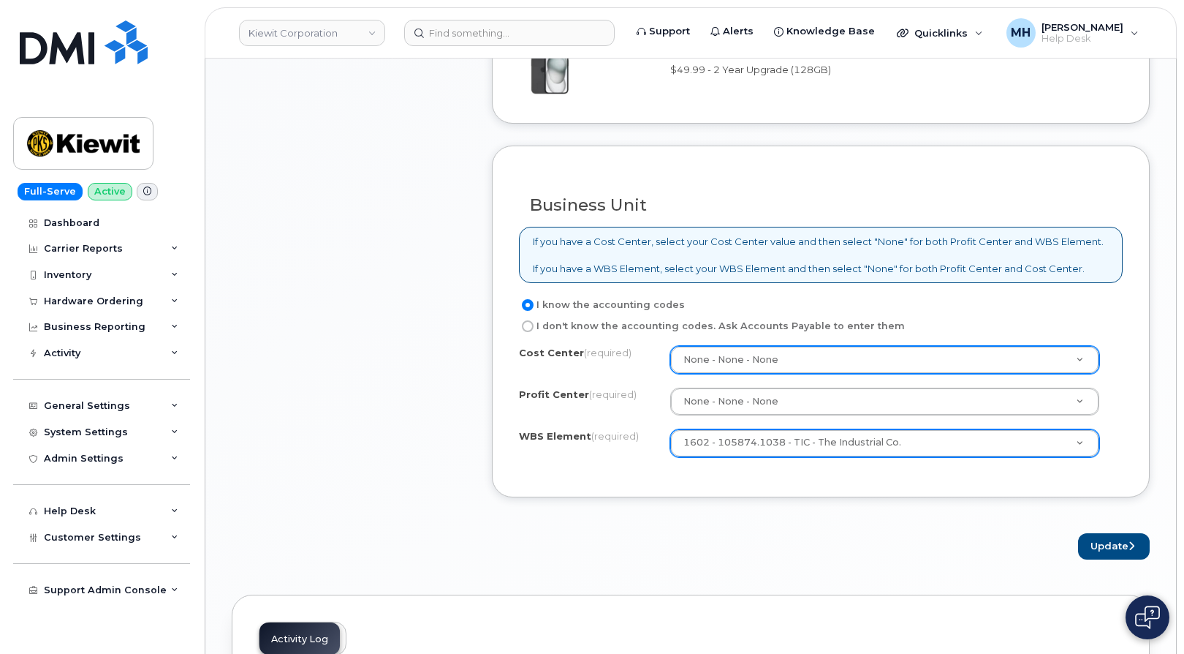
click at [1076, 545] on div "Update" at bounding box center [821, 546] width 658 height 27
click at [1081, 542] on button "Update" at bounding box center [1114, 546] width 72 height 27
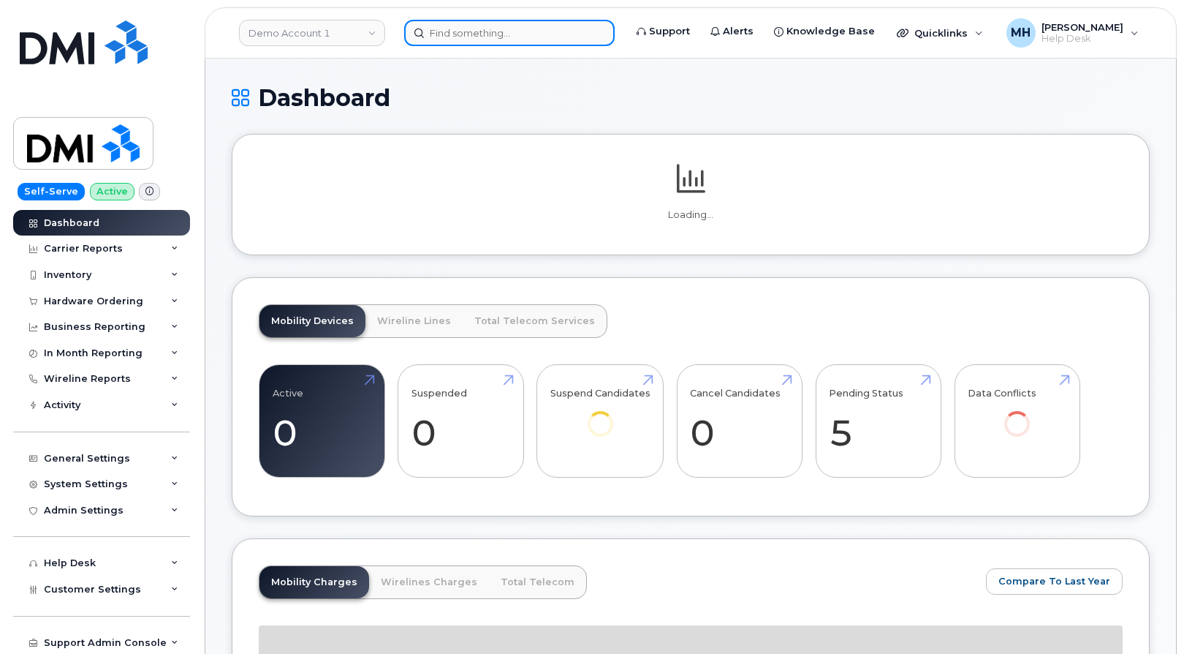
click at [505, 30] on input at bounding box center [509, 33] width 211 height 26
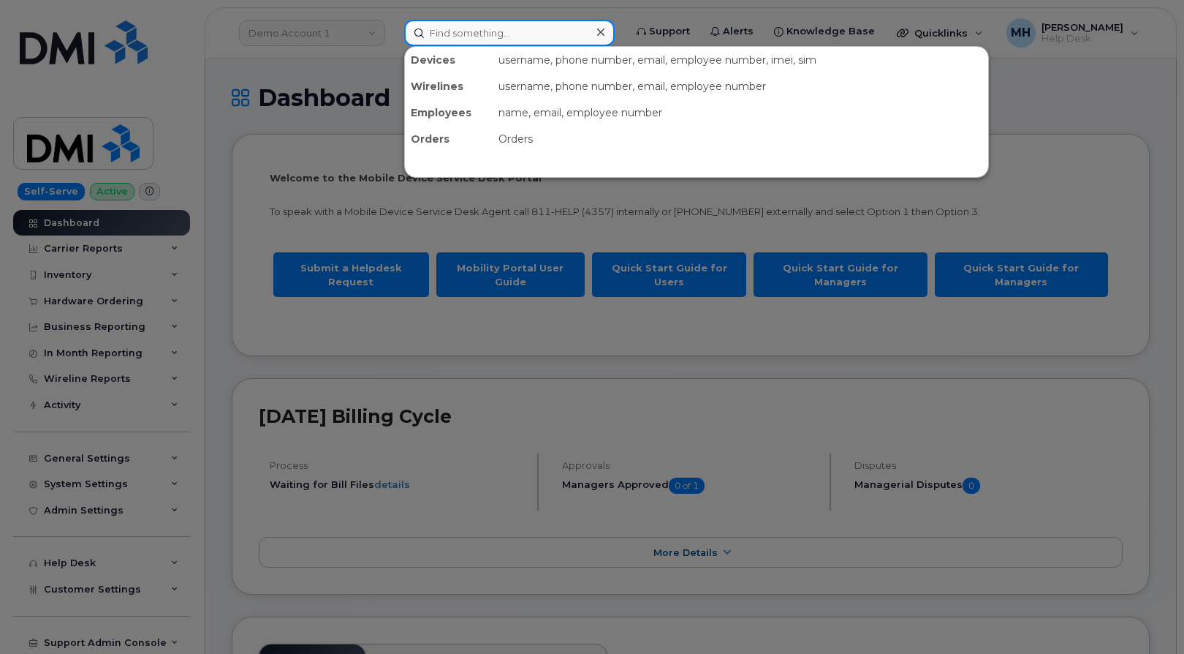
paste input "[PHONE_NUMBER]"
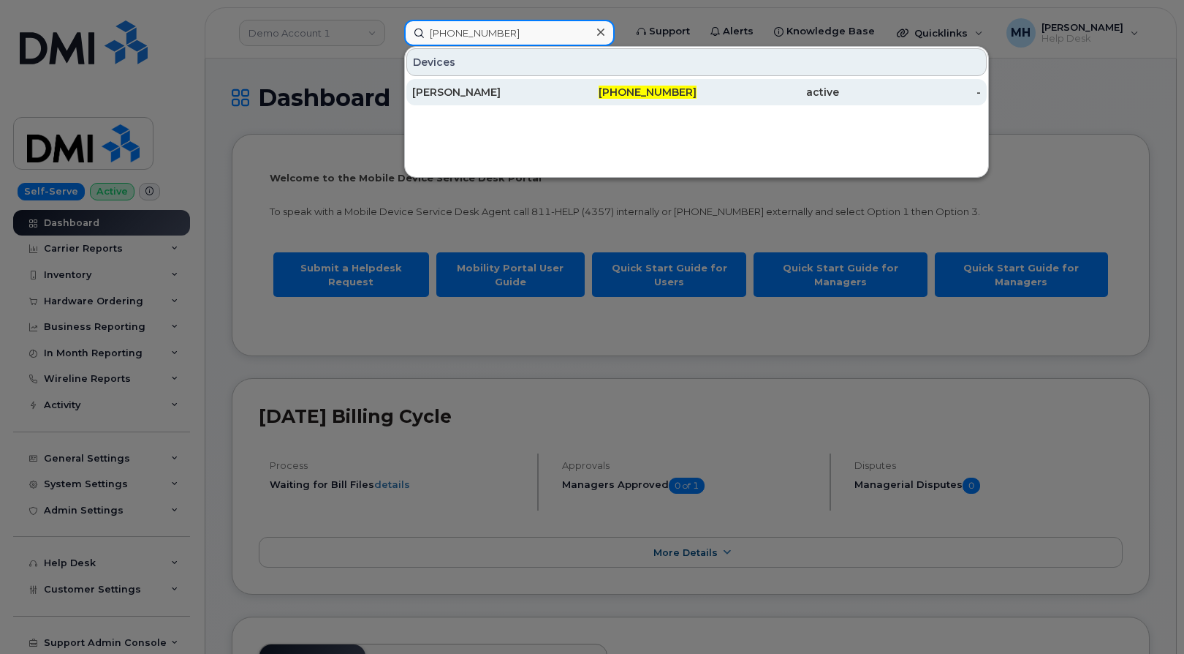
type input "[PHONE_NUMBER]"
click at [525, 88] on div "[PERSON_NAME]" at bounding box center [483, 92] width 143 height 15
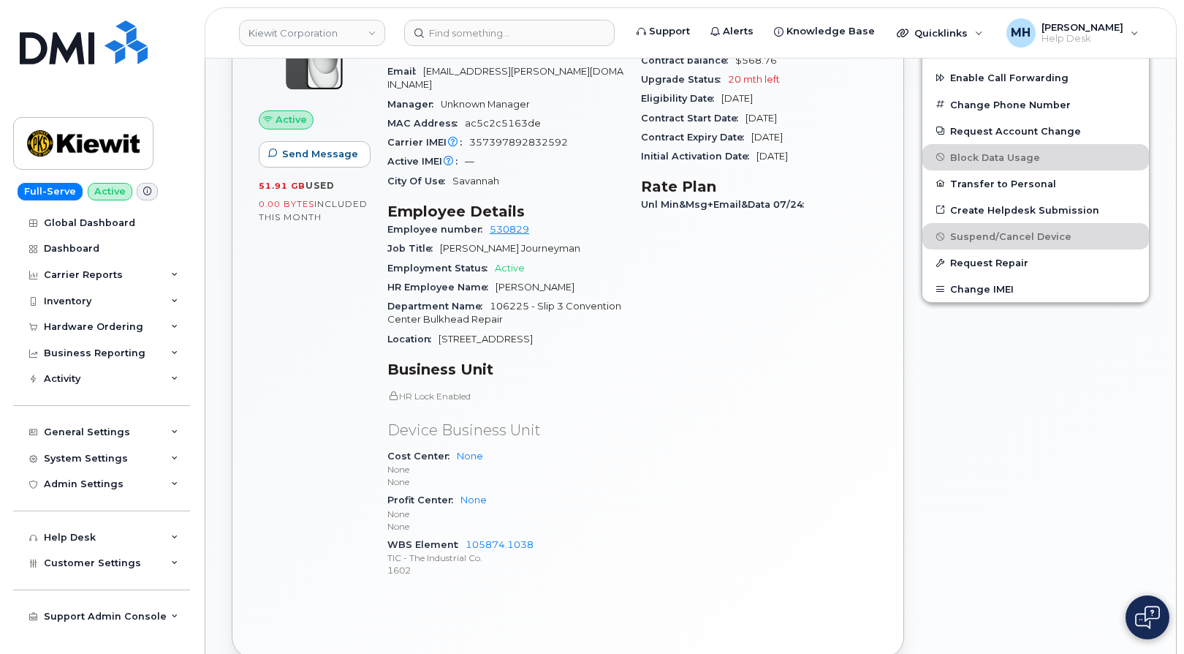
scroll to position [585, 0]
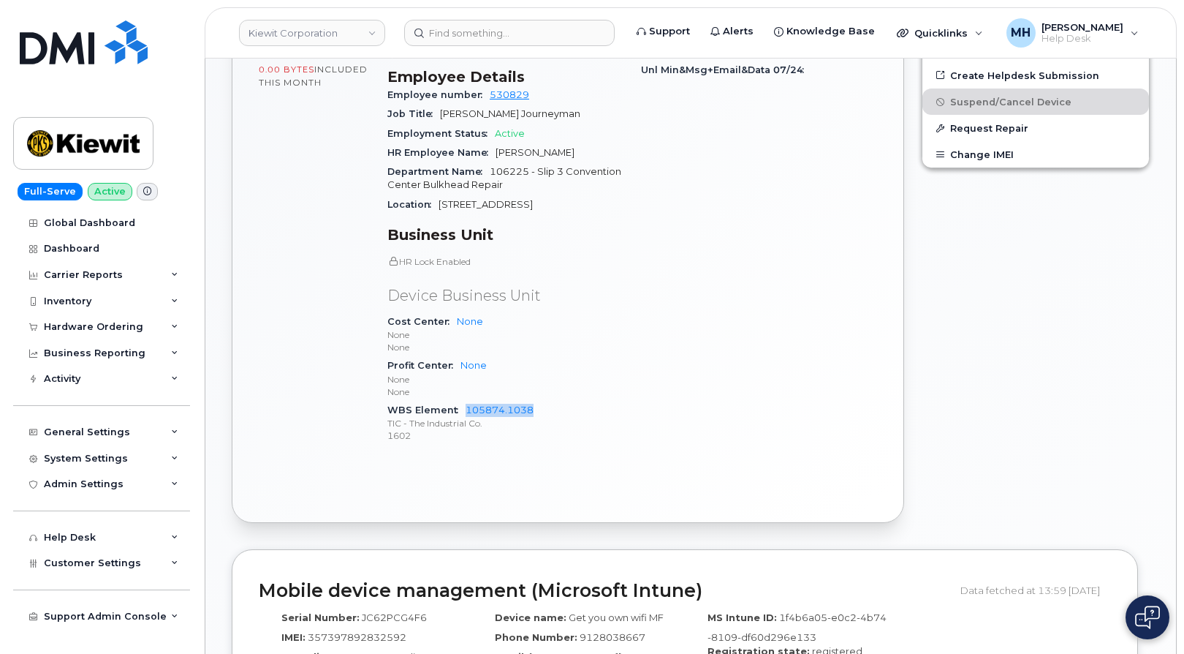
drag, startPoint x: 537, startPoint y: 391, endPoint x: 464, endPoint y: 391, distance: 73.8
click at [464, 401] on div "WBS Element 105874.1038 TIC - The Industrial Co. 1602" at bounding box center [505, 423] width 236 height 45
copy link "105874.1038"
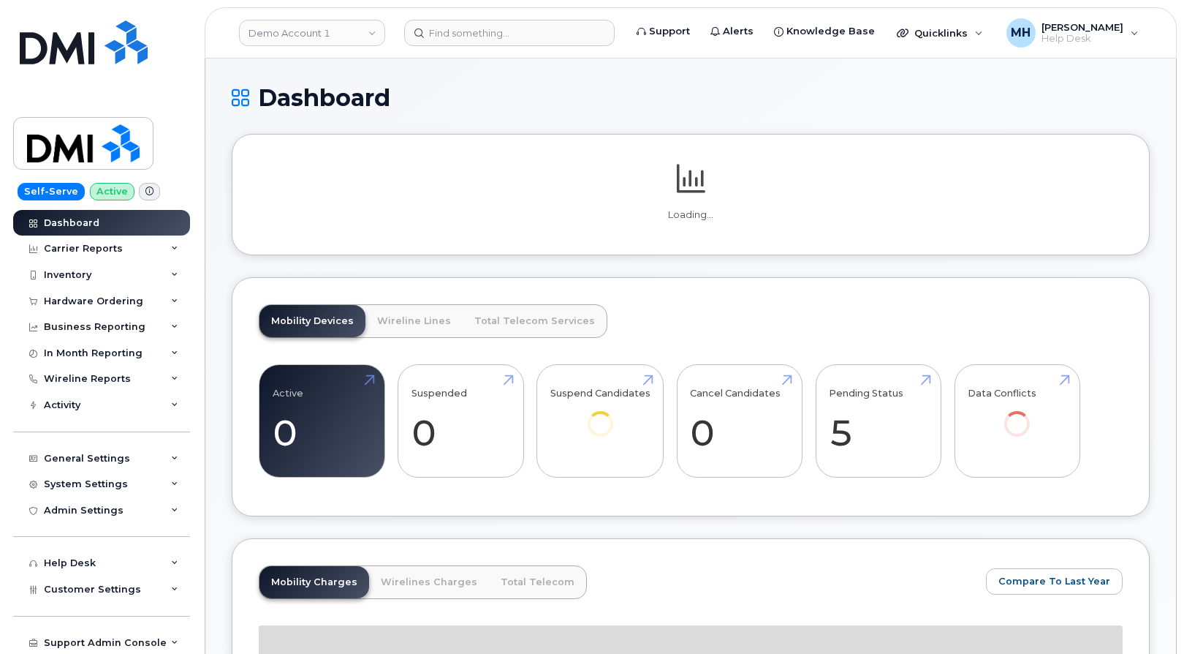
click at [324, 46] on div "Demo Account 1" at bounding box center [312, 32] width 161 height 29
click at [322, 39] on link "Demo Account 1" at bounding box center [312, 33] width 146 height 26
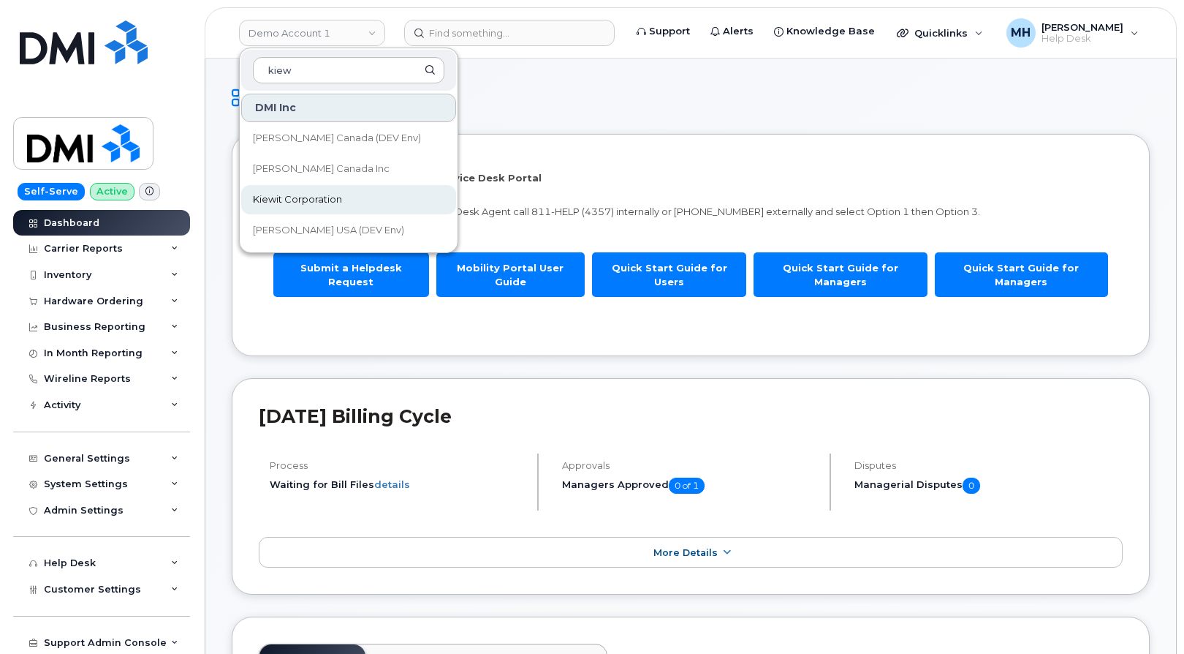
type input "kiew"
click at [314, 191] on link "Kiewit Corporation" at bounding box center [348, 199] width 215 height 29
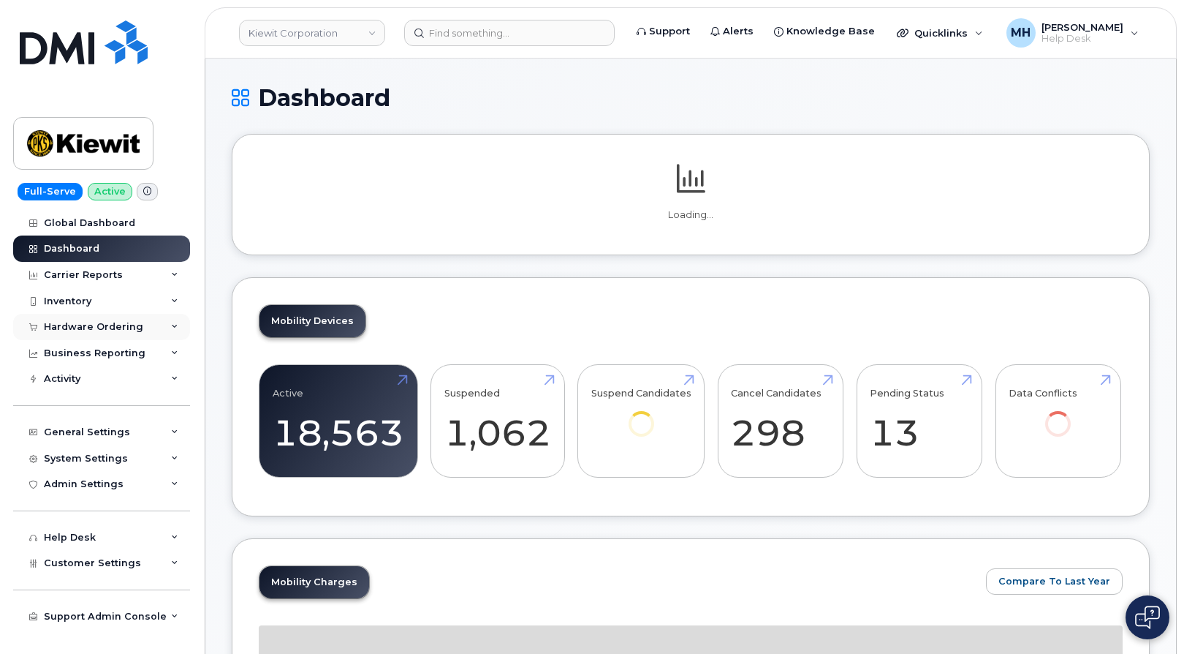
click at [124, 335] on div "Hardware Ordering" at bounding box center [101, 327] width 177 height 26
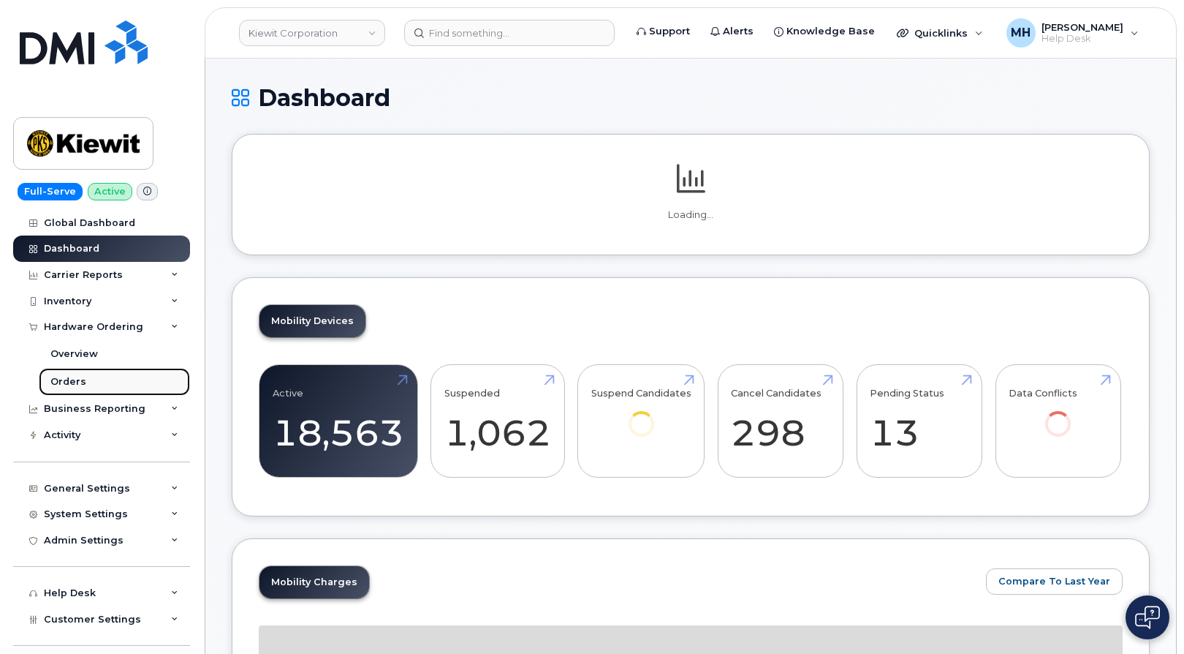
click at [72, 377] on div "Orders" at bounding box center [68, 381] width 36 height 13
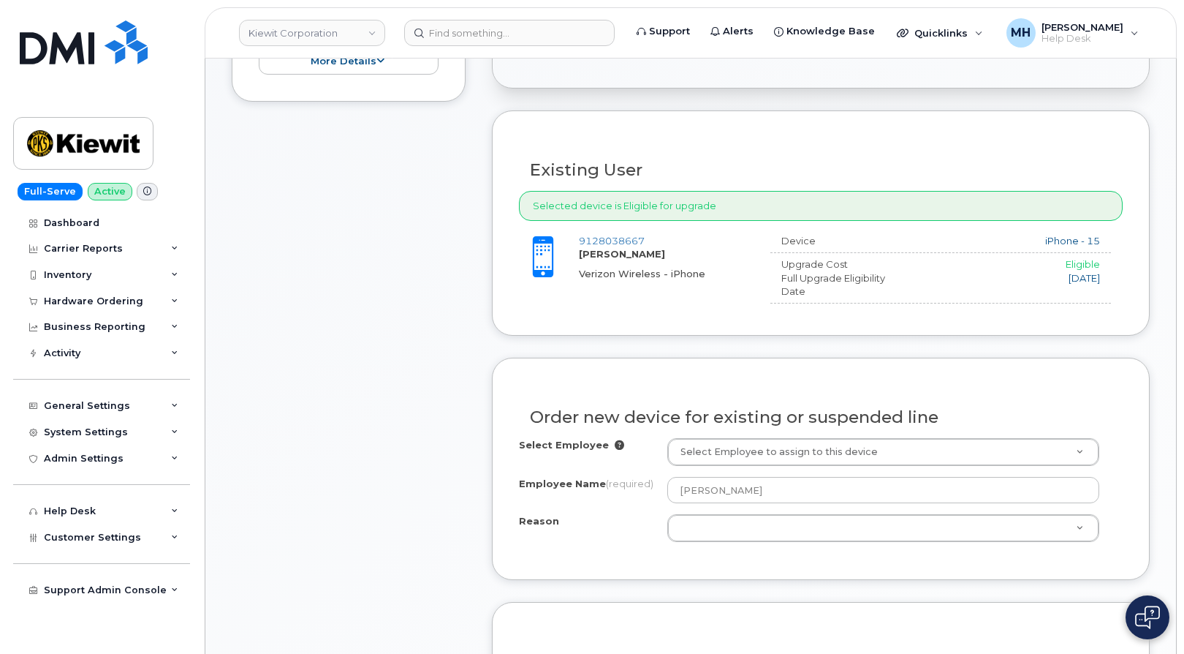
scroll to position [658, 0]
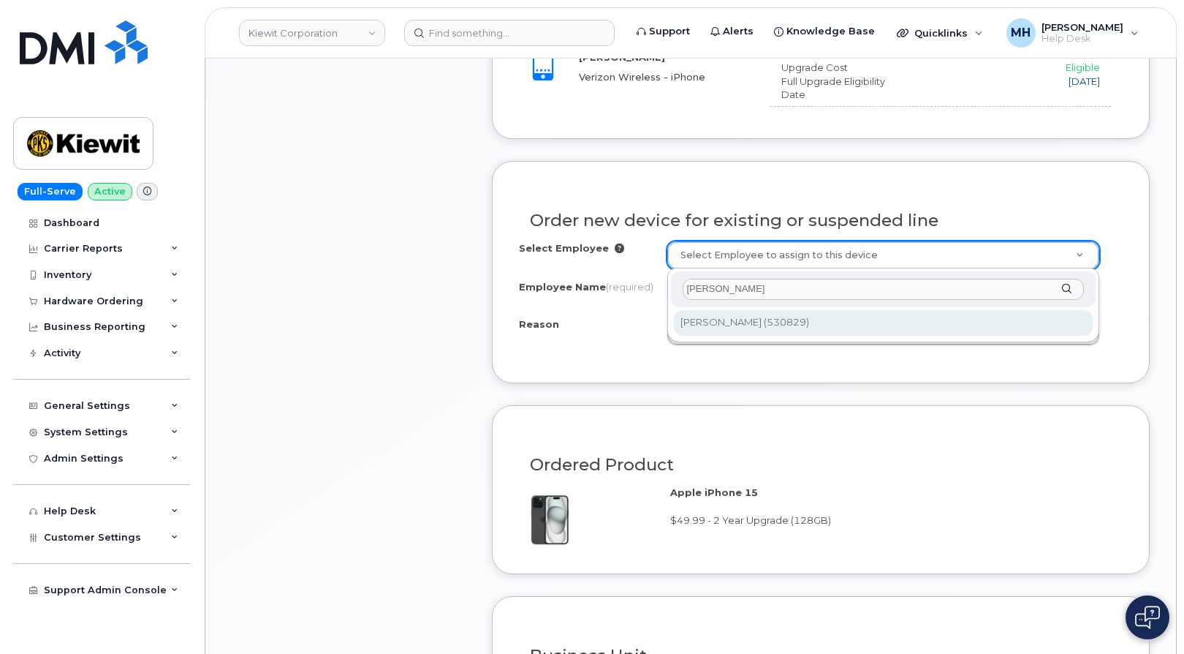
type input "[PERSON_NAME]"
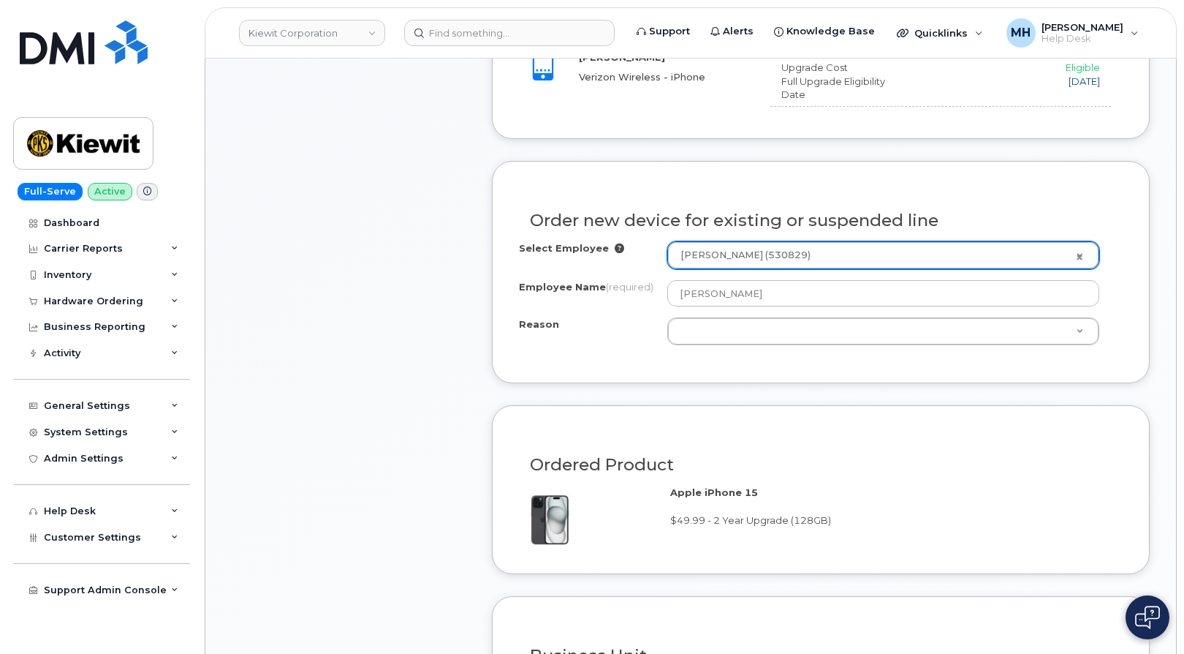
type input "2168567"
type input "[PERSON_NAME]"
select select
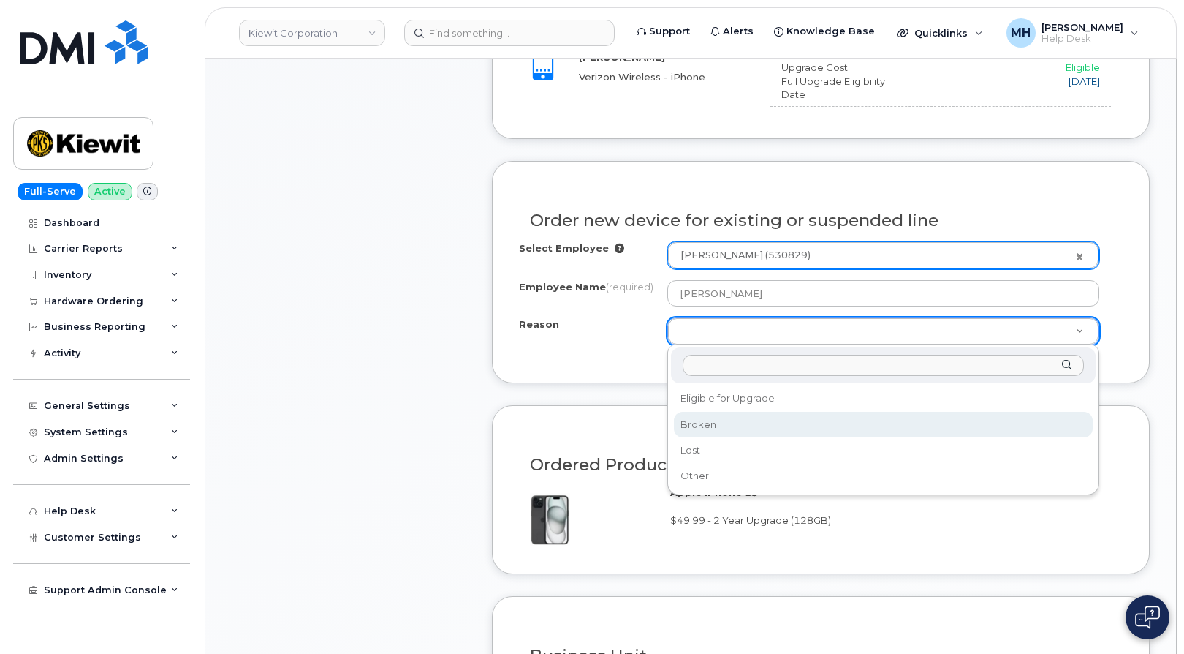
select select "broken"
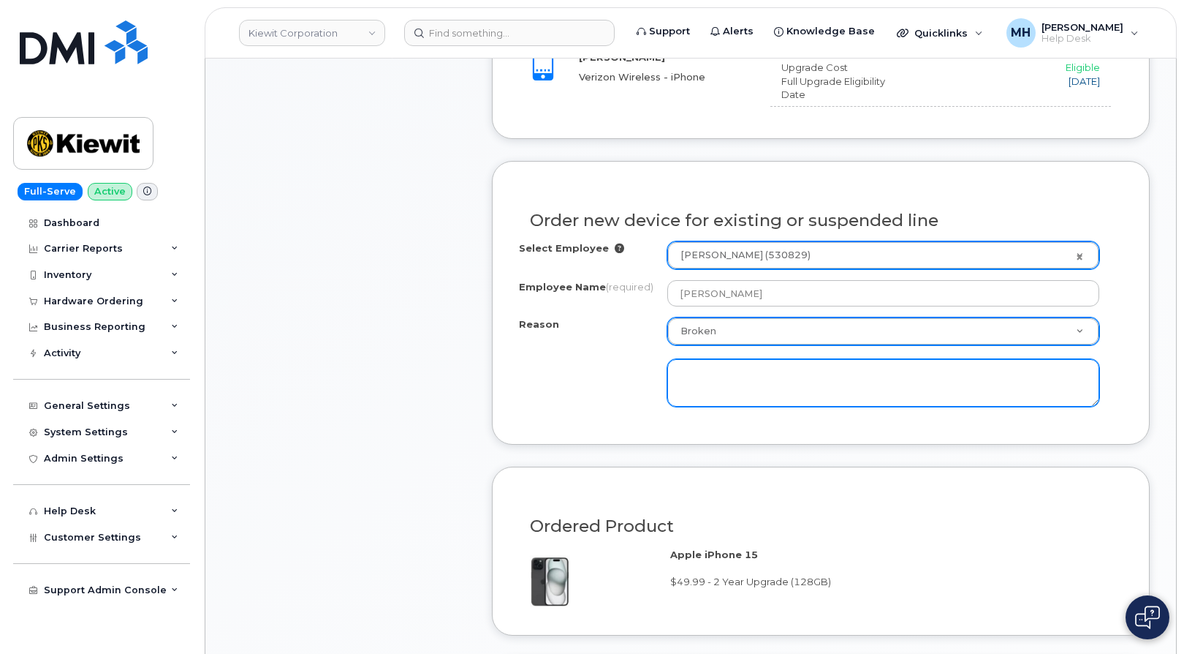
click at [701, 387] on textarea at bounding box center [883, 383] width 433 height 48
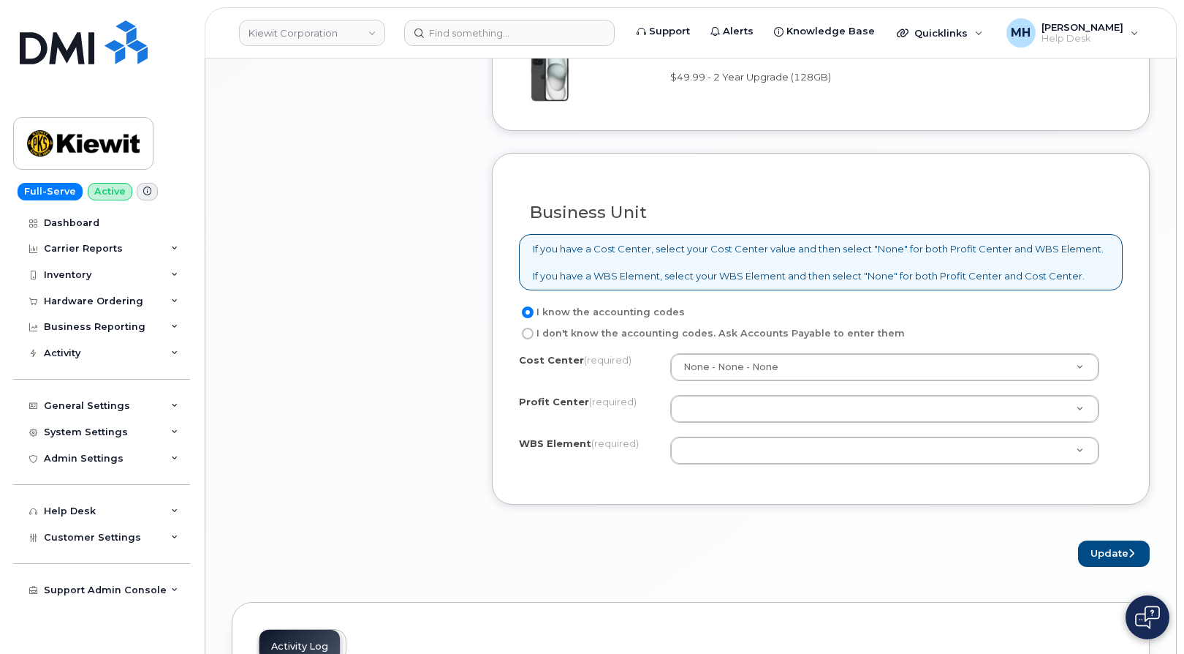
scroll to position [1170, 0]
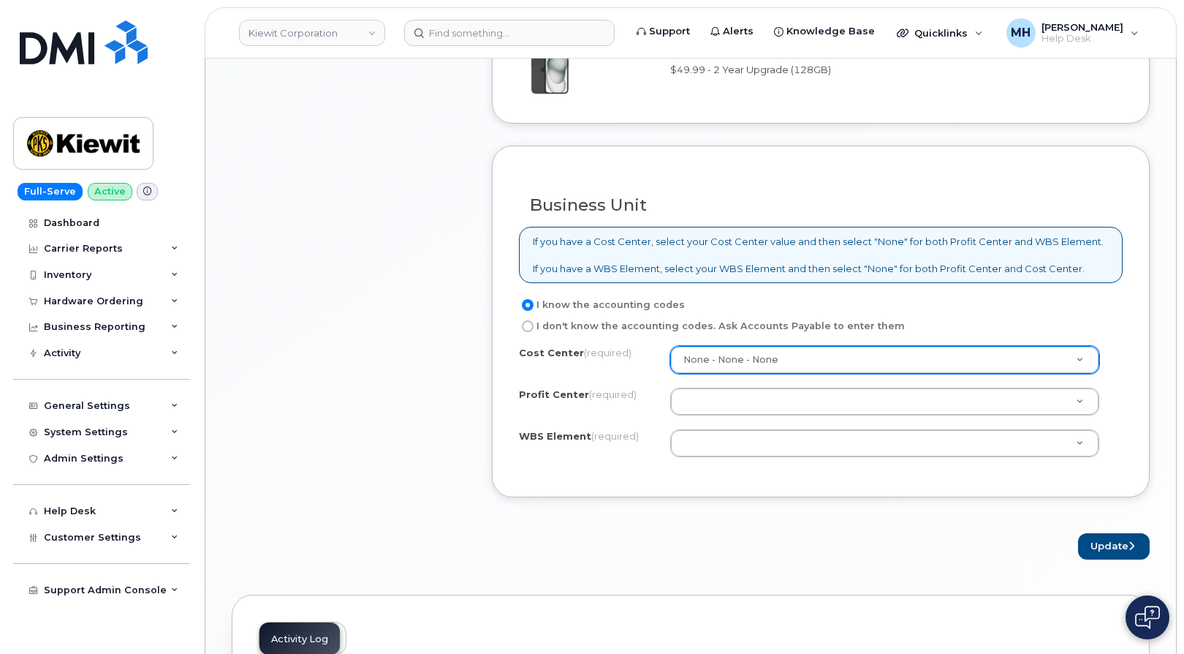
type textarea "dropped phone, back of device has huge crack"
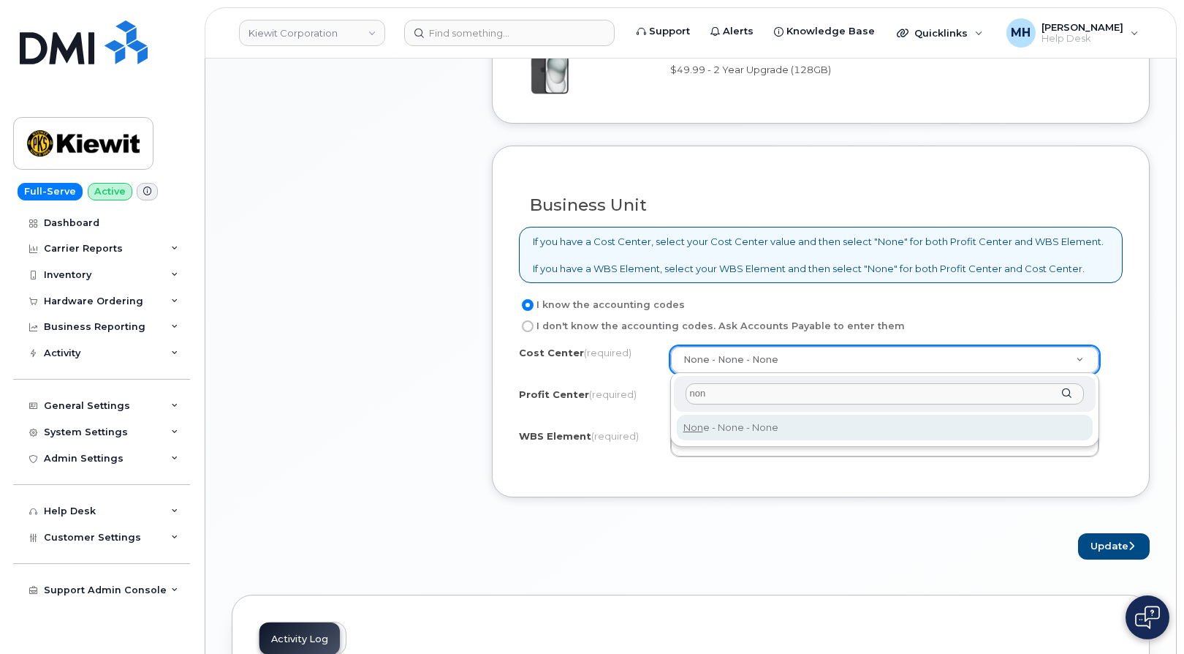
type input "non"
type input "None"
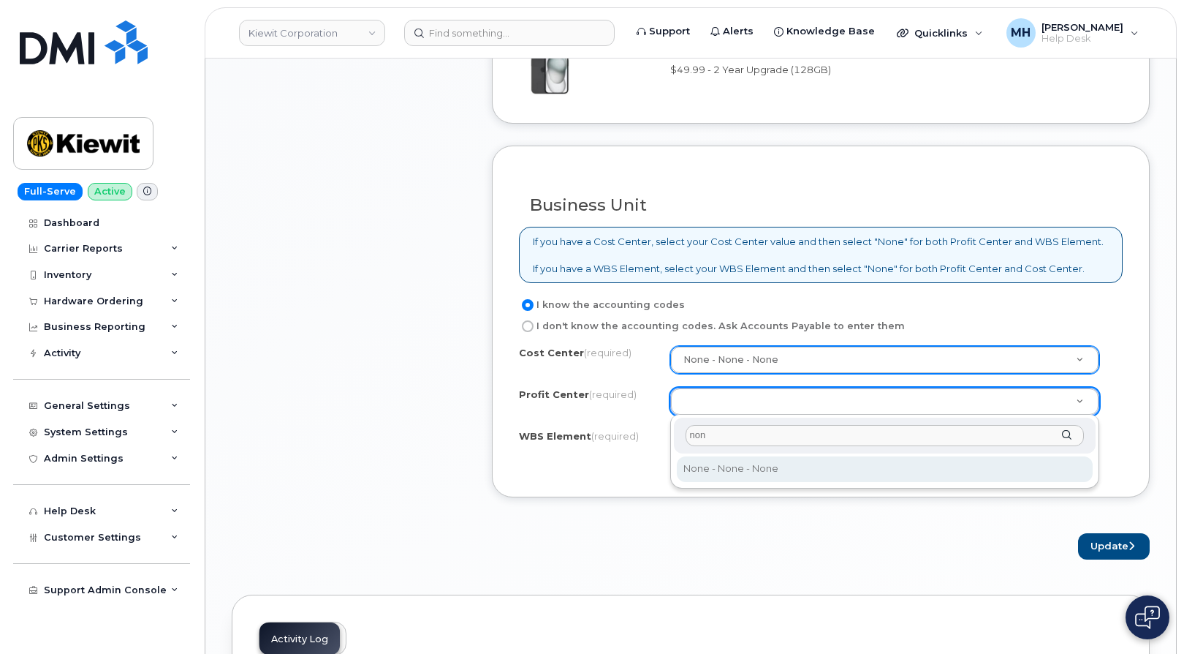
type input "non"
select select "None"
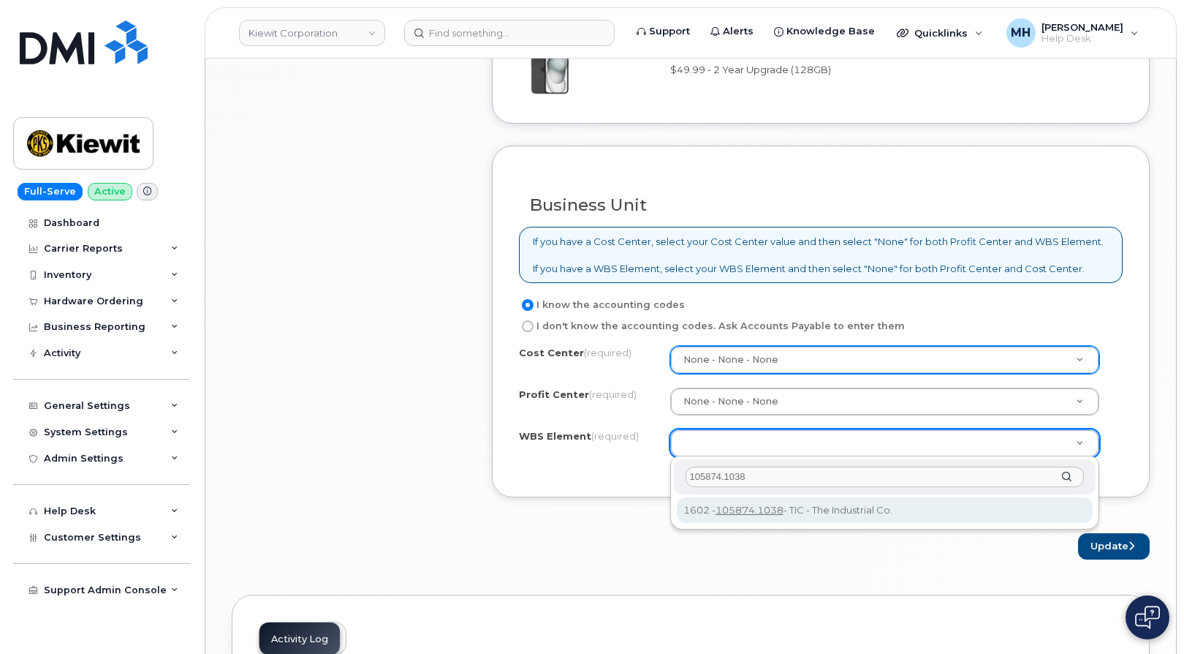
type input "105874.1038"
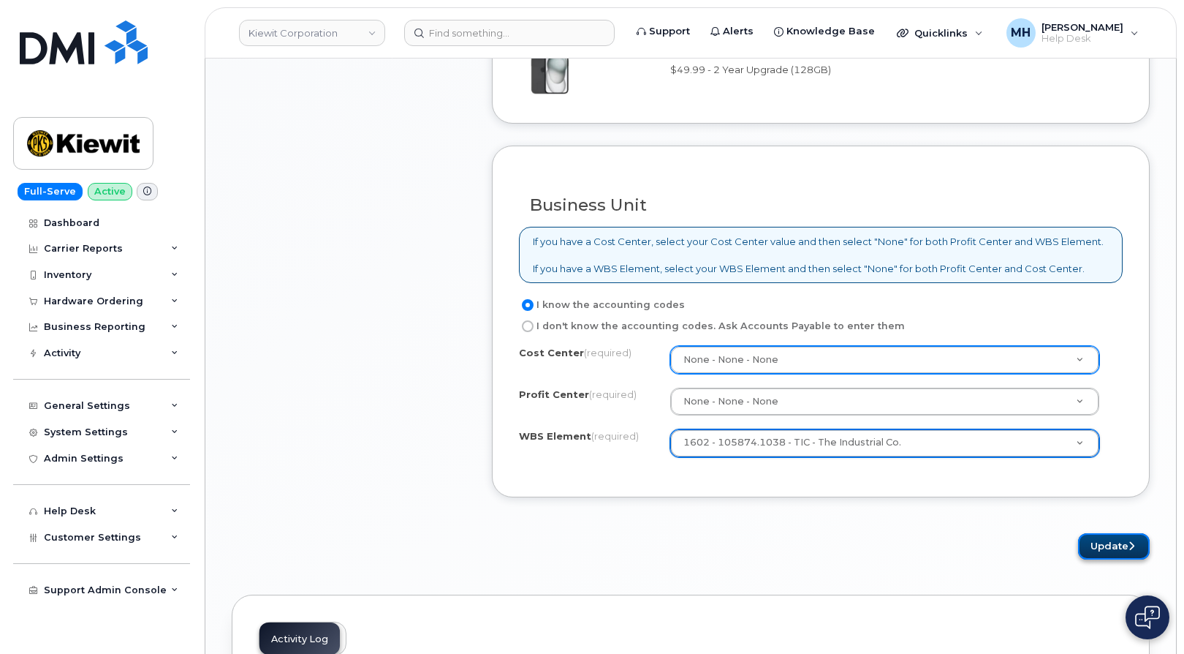
click at [1081, 552] on button "Update" at bounding box center [1114, 546] width 72 height 27
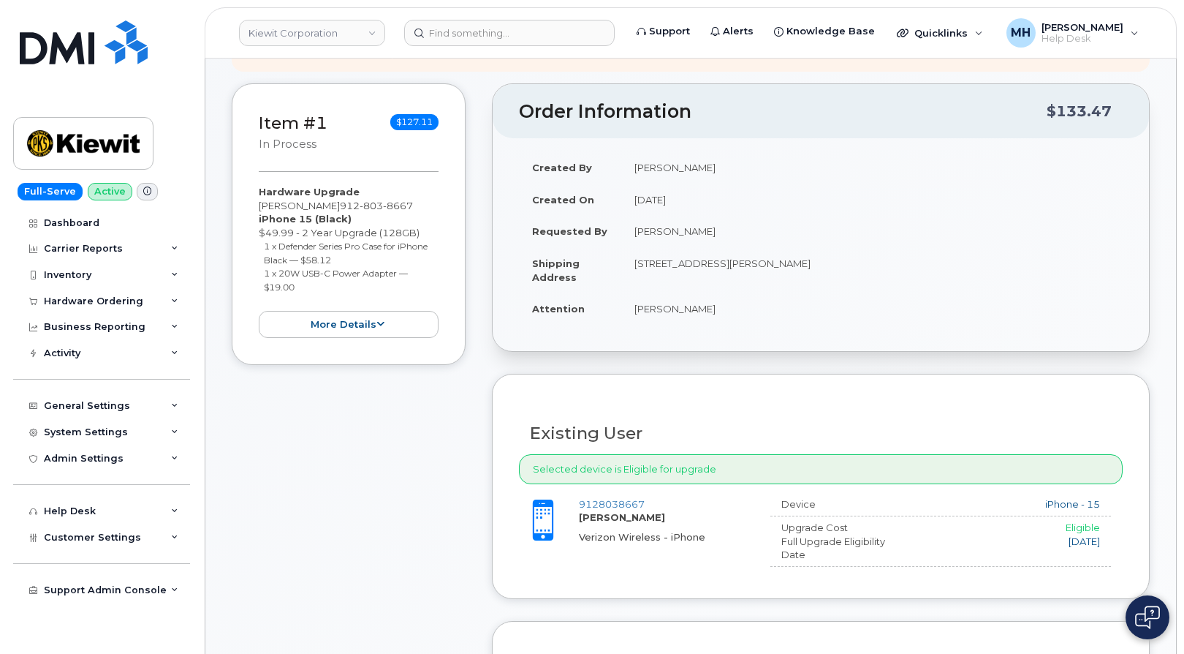
scroll to position [0, 0]
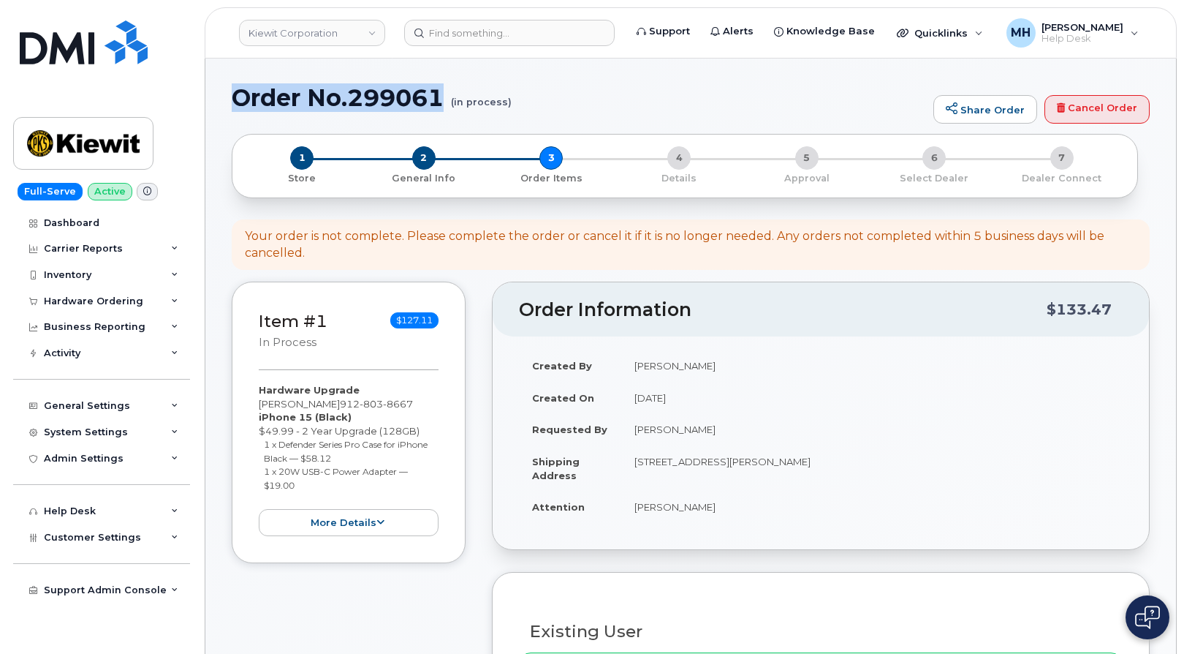
drag, startPoint x: 449, startPoint y: 99, endPoint x: 235, endPoint y: 97, distance: 213.5
click at [235, 97] on h1 "Order No.299061 (in process)" at bounding box center [579, 98] width 695 height 26
copy h1 "Order No.299061"
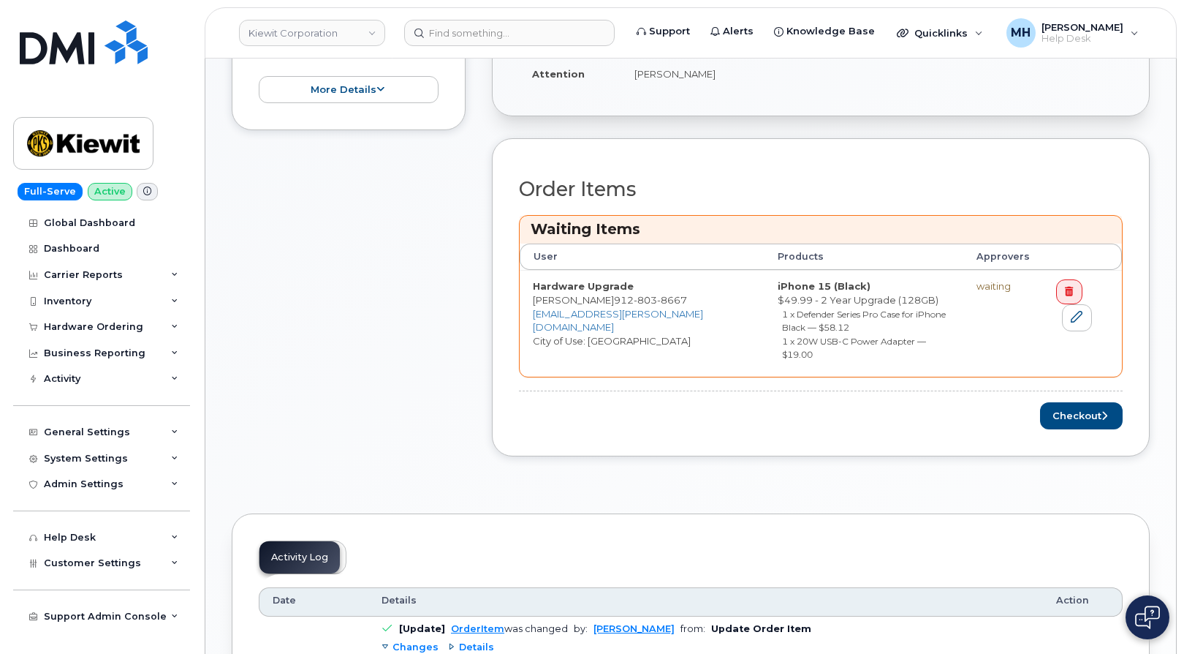
scroll to position [585, 0]
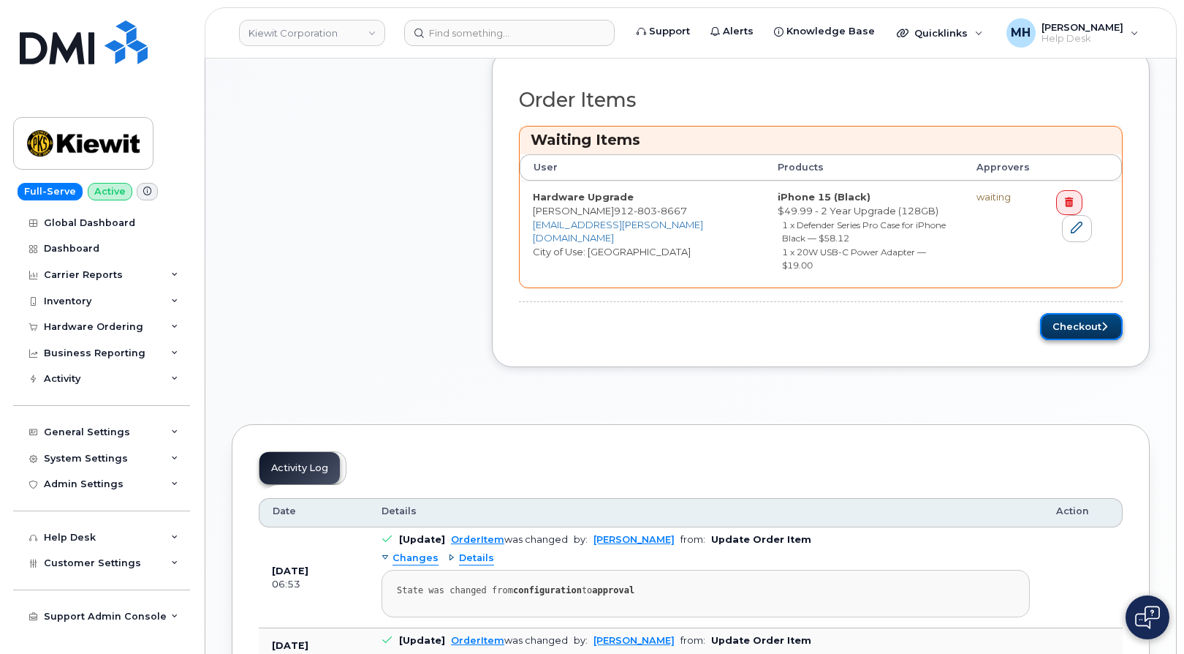
click at [1066, 319] on button "Checkout" at bounding box center [1081, 326] width 83 height 27
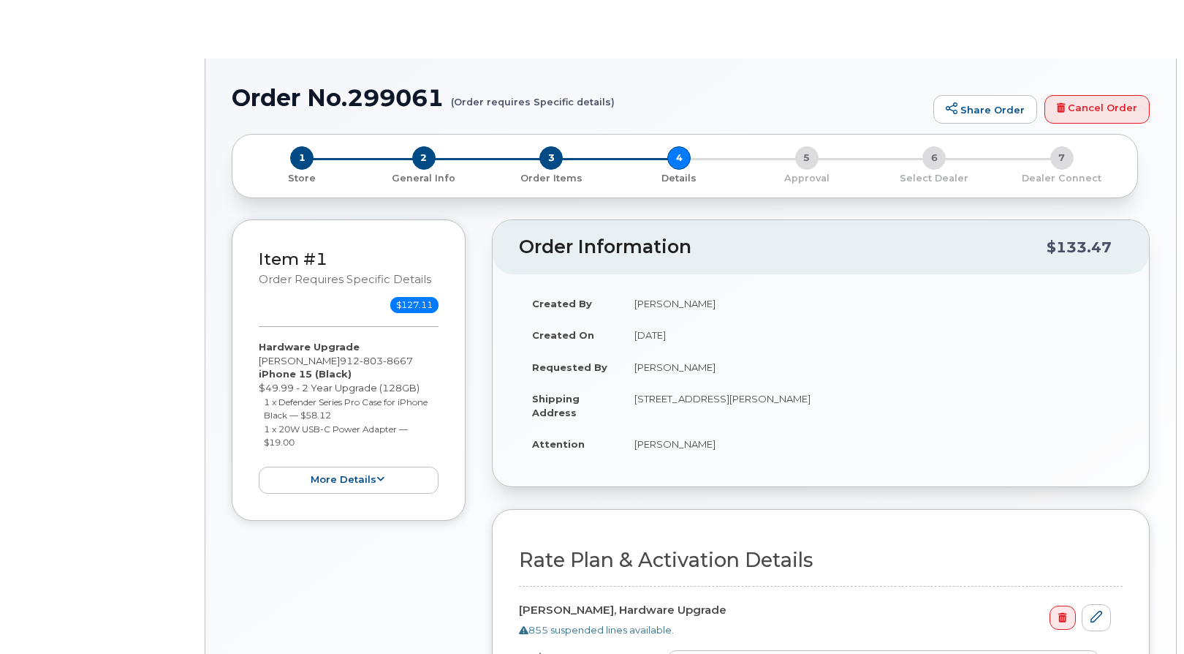
select select "Business Unlimited Smartphone"
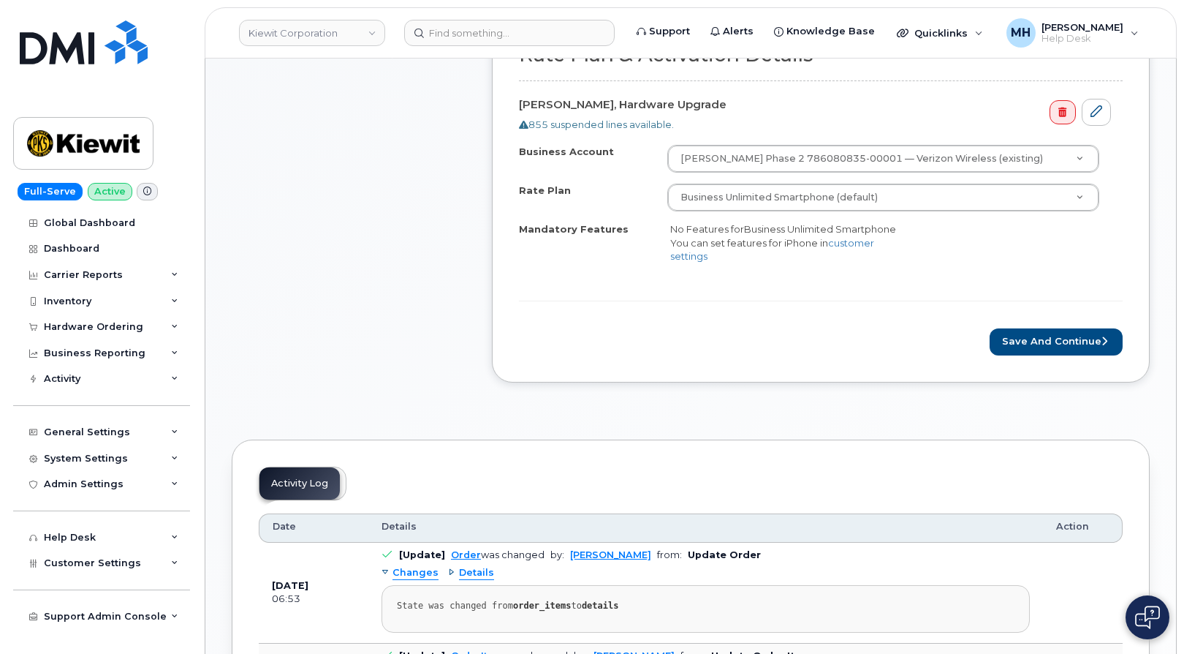
scroll to position [512, 0]
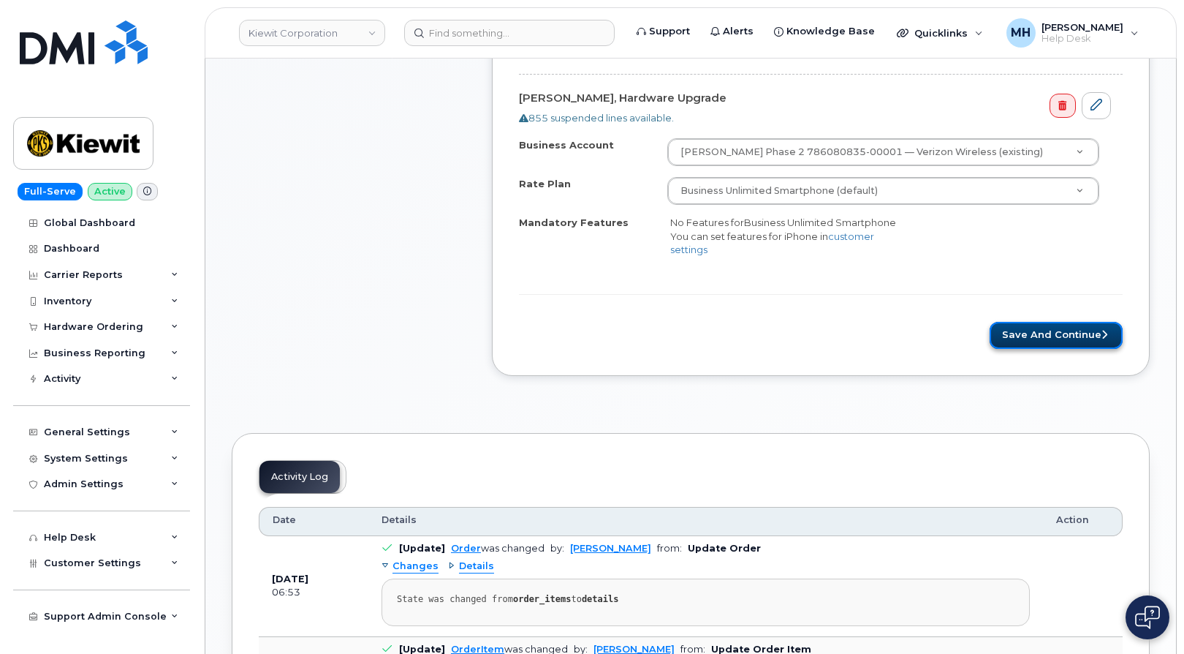
click at [1067, 333] on button "Save and Continue" at bounding box center [1056, 335] width 133 height 27
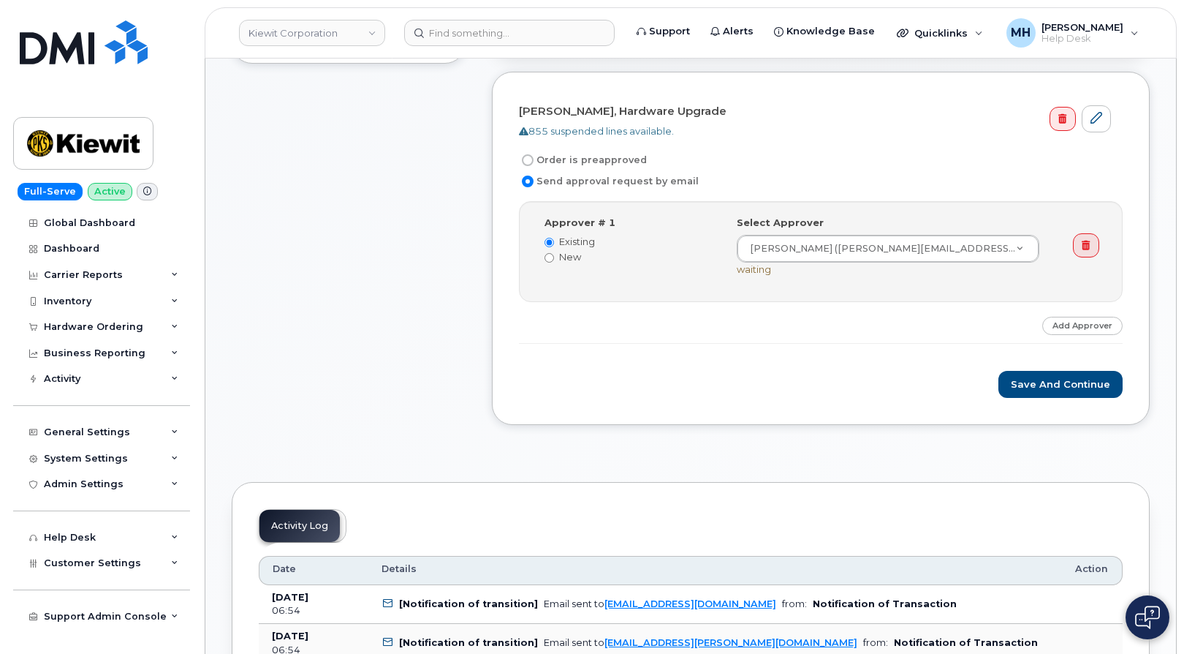
scroll to position [439, 0]
click at [1013, 372] on button "Save and Continue" at bounding box center [1061, 382] width 124 height 27
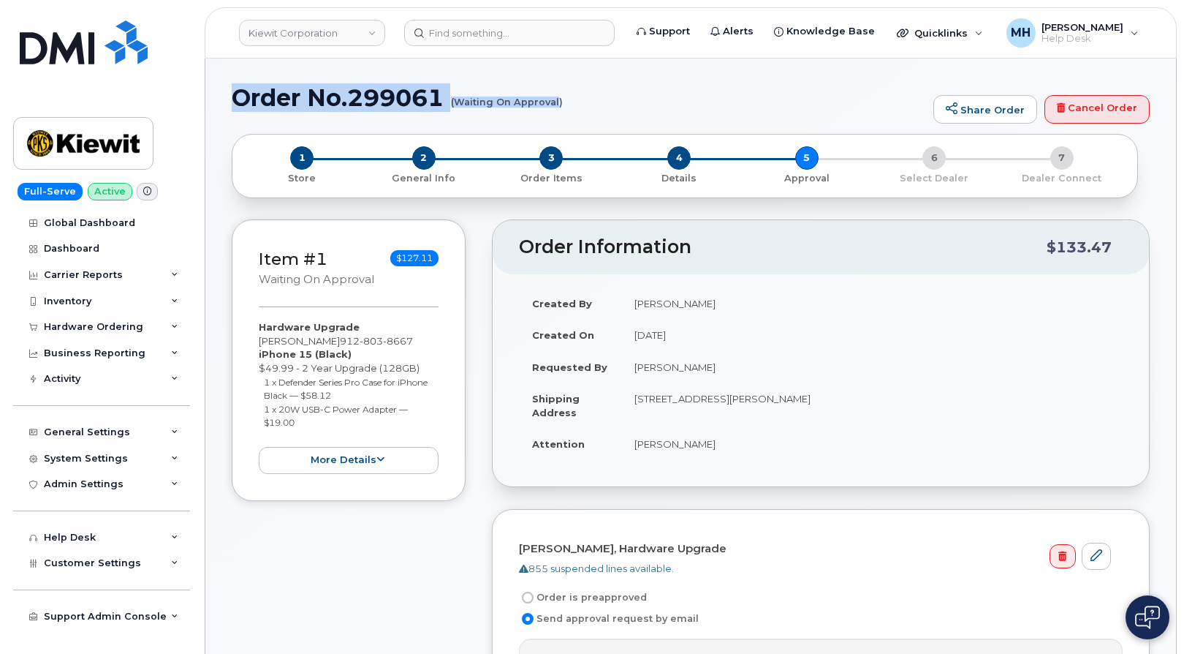
drag, startPoint x: 235, startPoint y: 93, endPoint x: 560, endPoint y: 102, distance: 325.5
click at [560, 102] on h1 "Order No.299061 (Waiting On Approval)" at bounding box center [579, 98] width 695 height 26
copy h1 "Order No.299061 (Waiting On Approval"
